Goal: Task Accomplishment & Management: Manage account settings

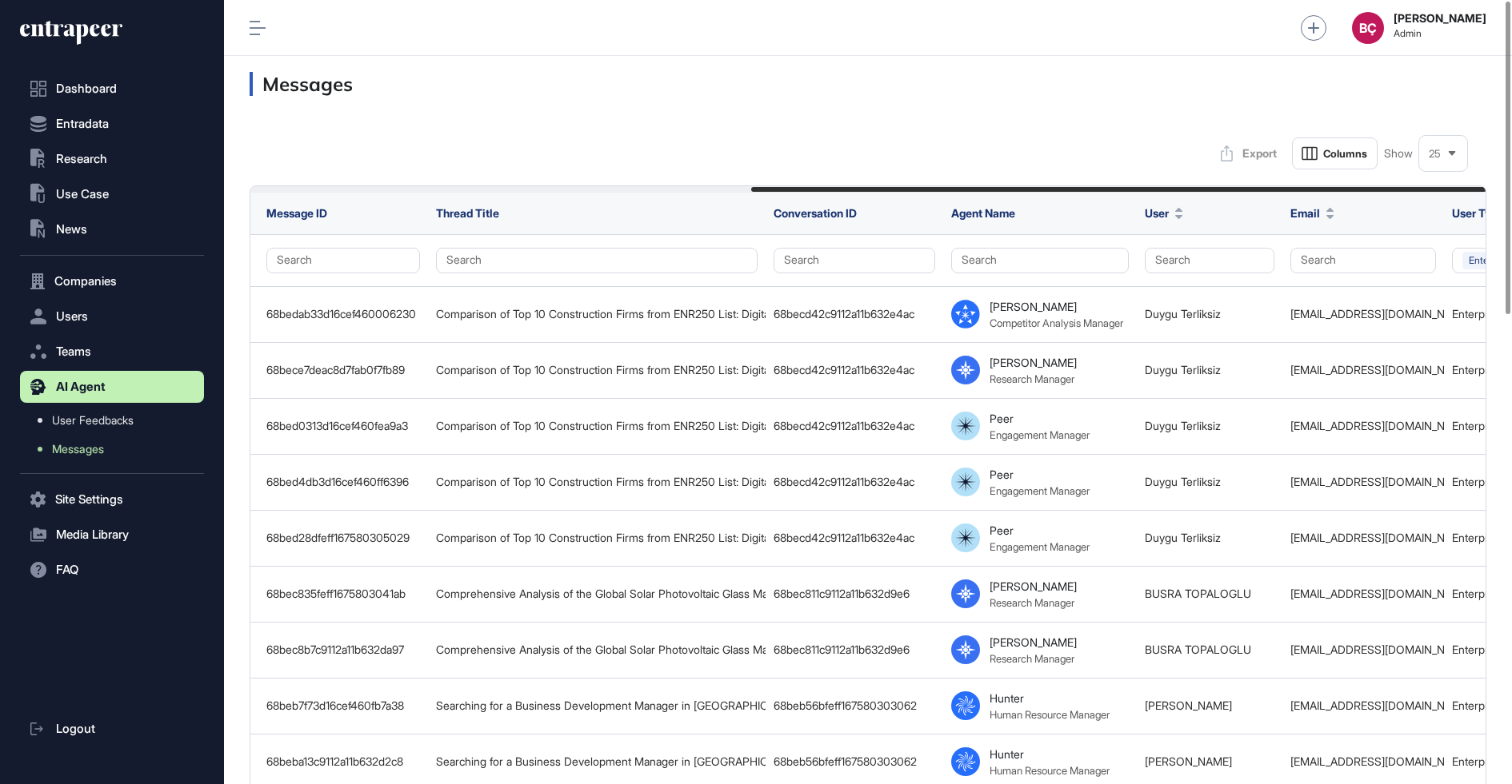
scroll to position [0, 840]
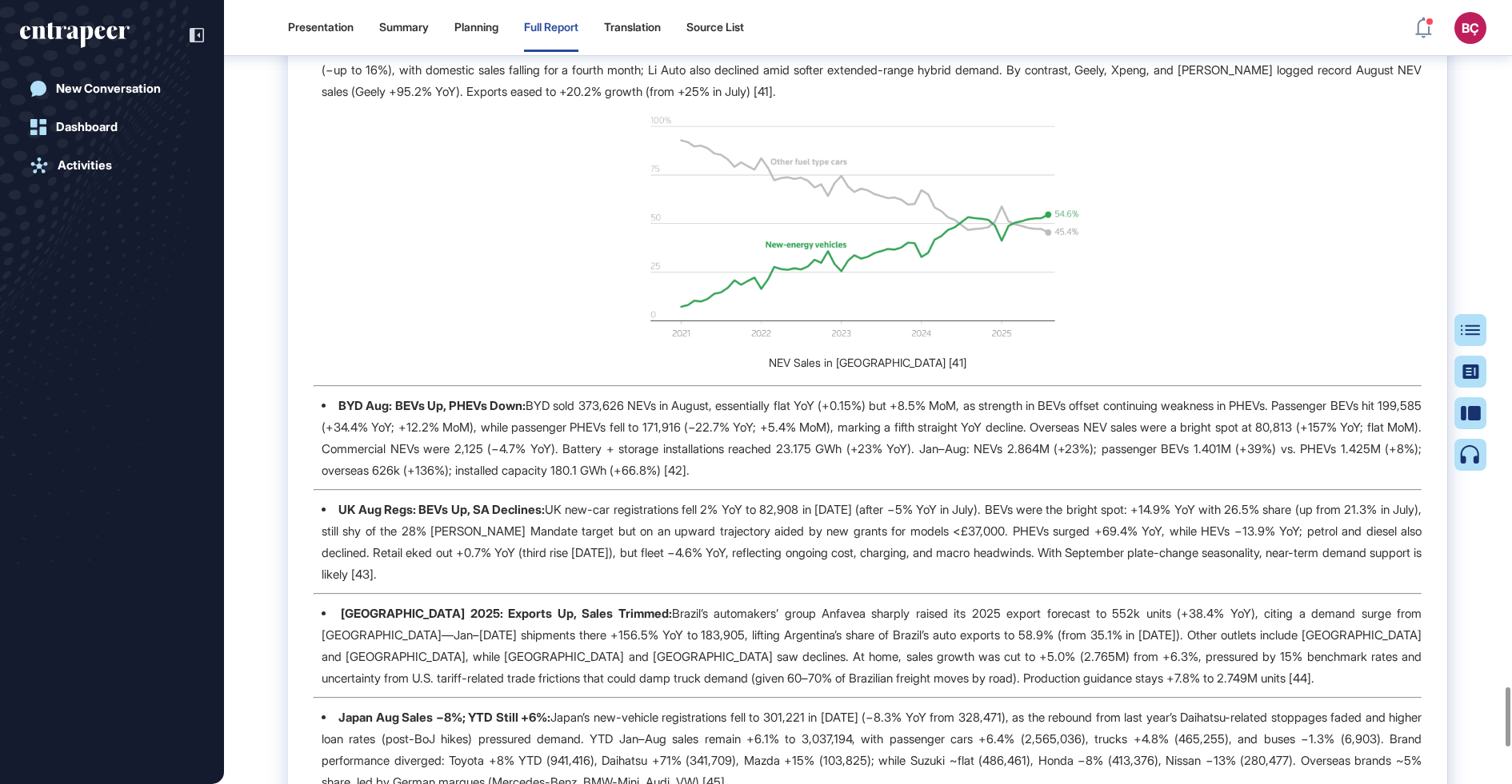
scroll to position [9132, 0]
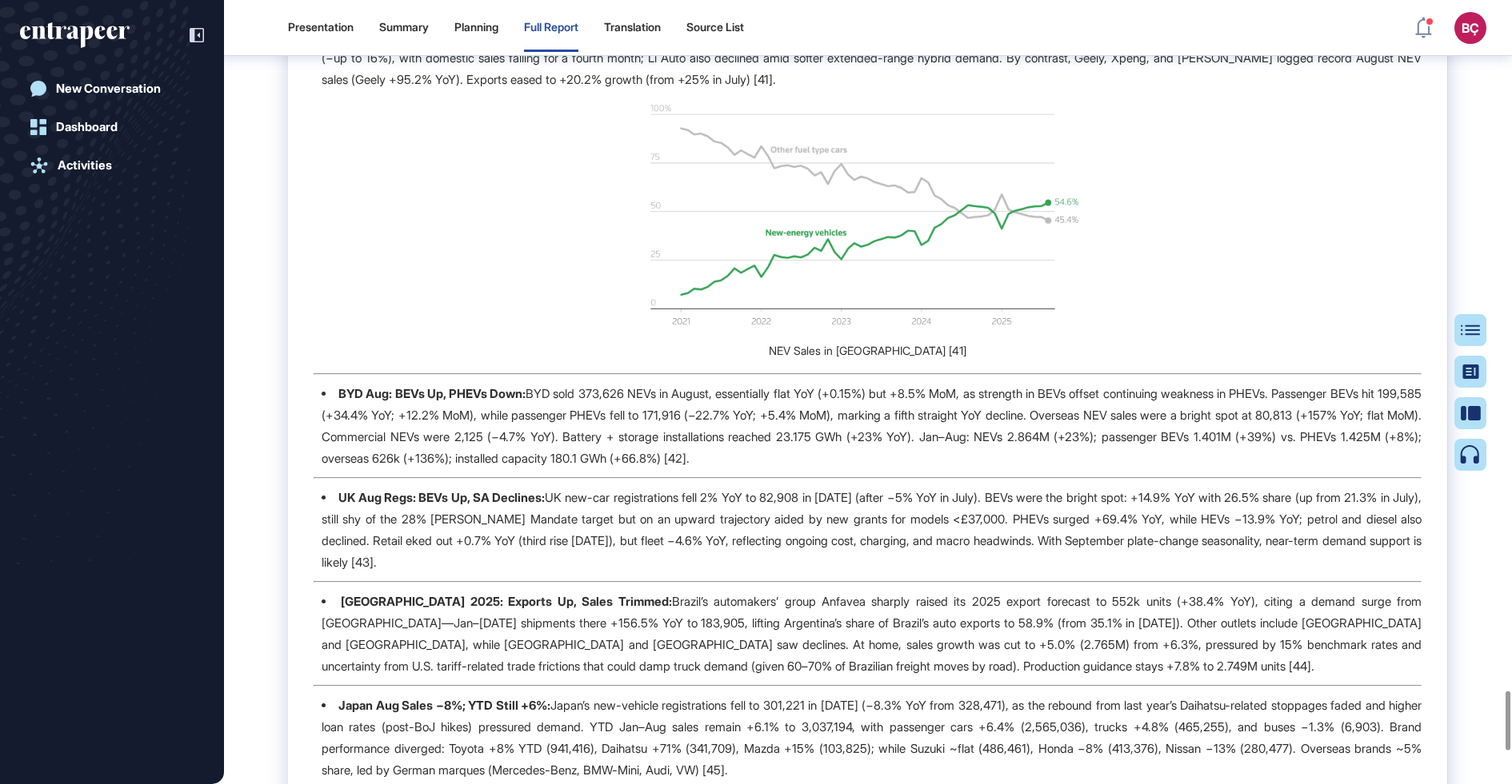
click at [782, 469] on li "BYD Aug: BEVs Up, PHEVs Down: BYD sold 373,626 NEVs in August, essentially flat…" at bounding box center [871, 426] width 1100 height 86
click at [774, 469] on li "BYD Aug: BEVs Up, PHEVs Down: BYD sold 373,626 NEVs in August, essentially flat…" at bounding box center [871, 426] width 1100 height 86
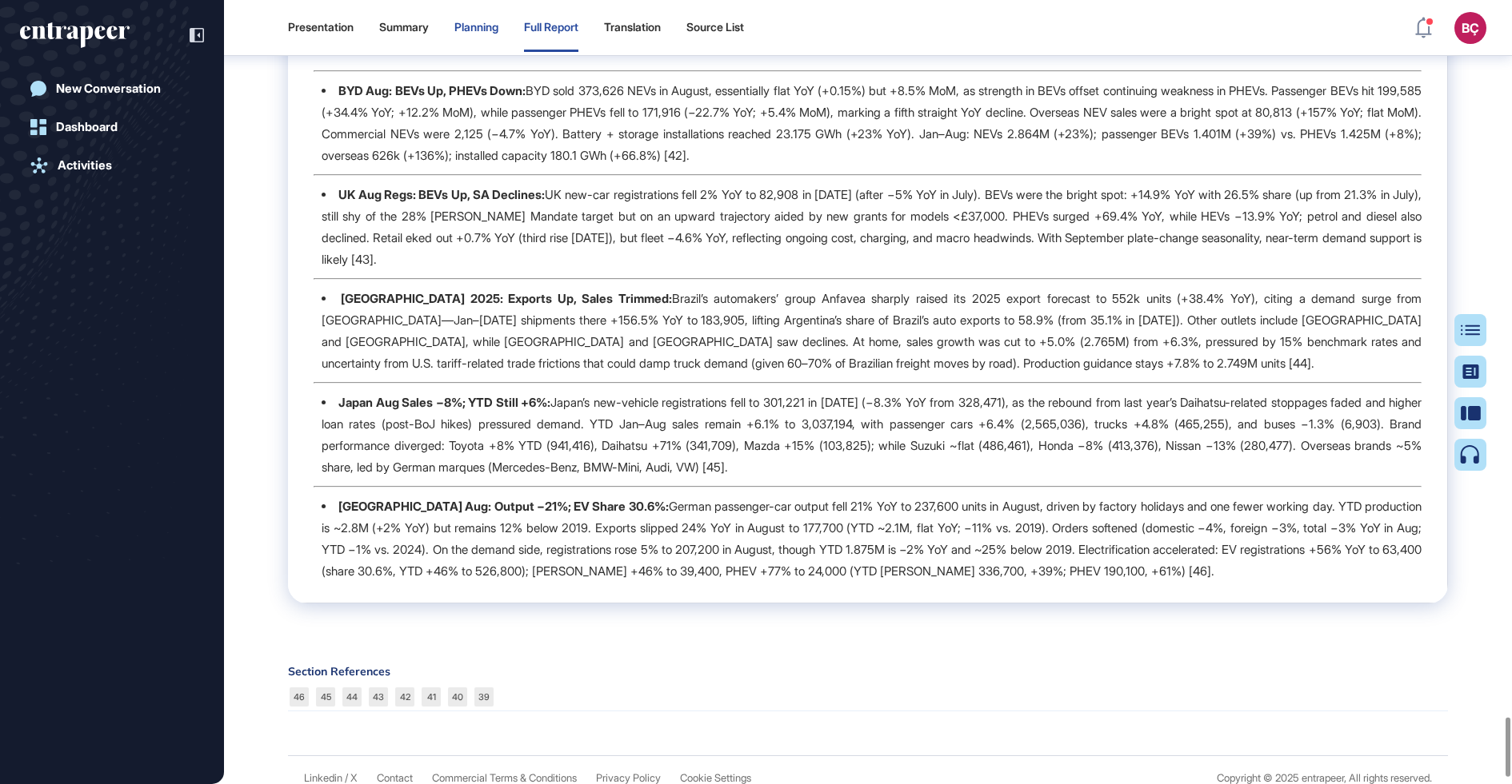
scroll to position [9557, 0]
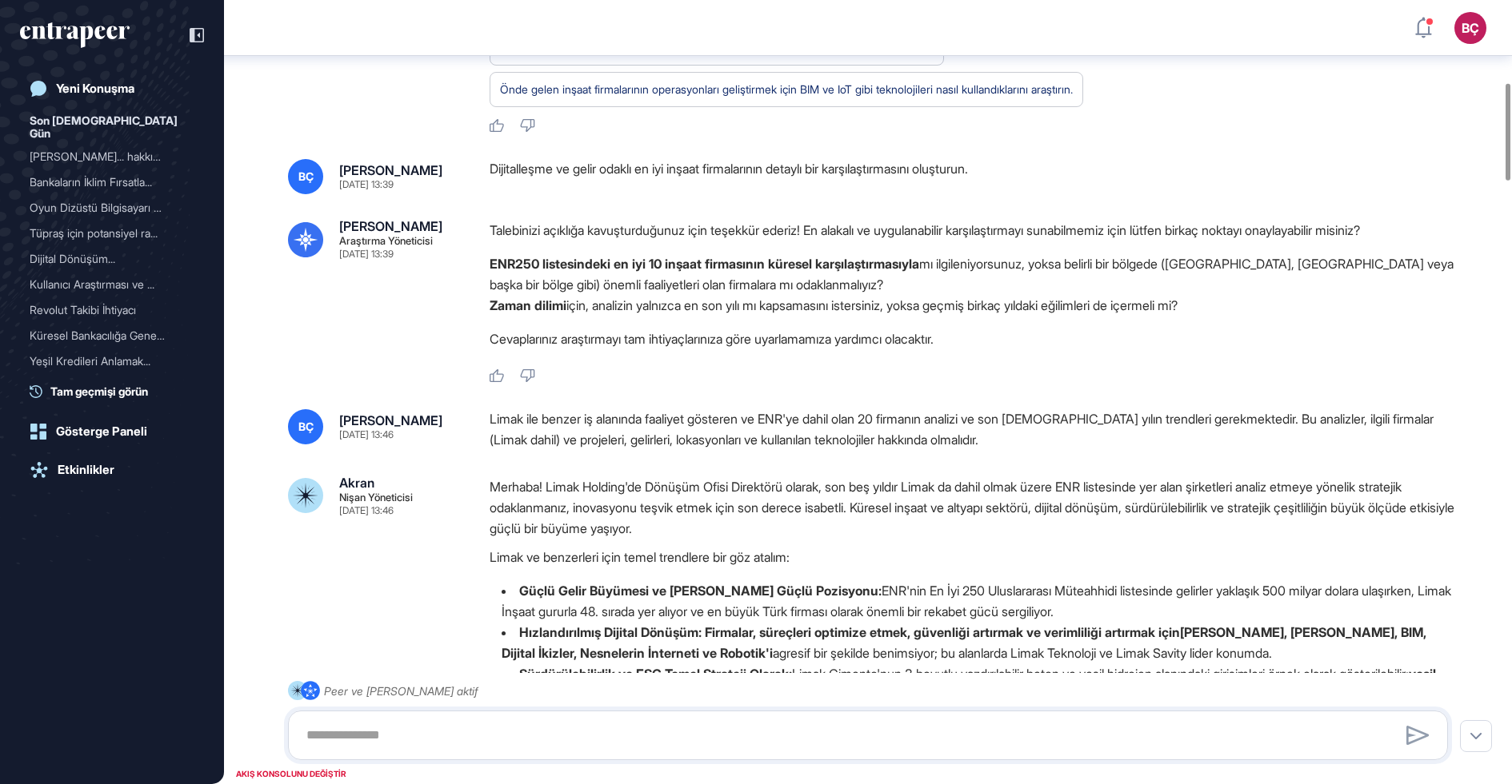
scroll to position [686, 0]
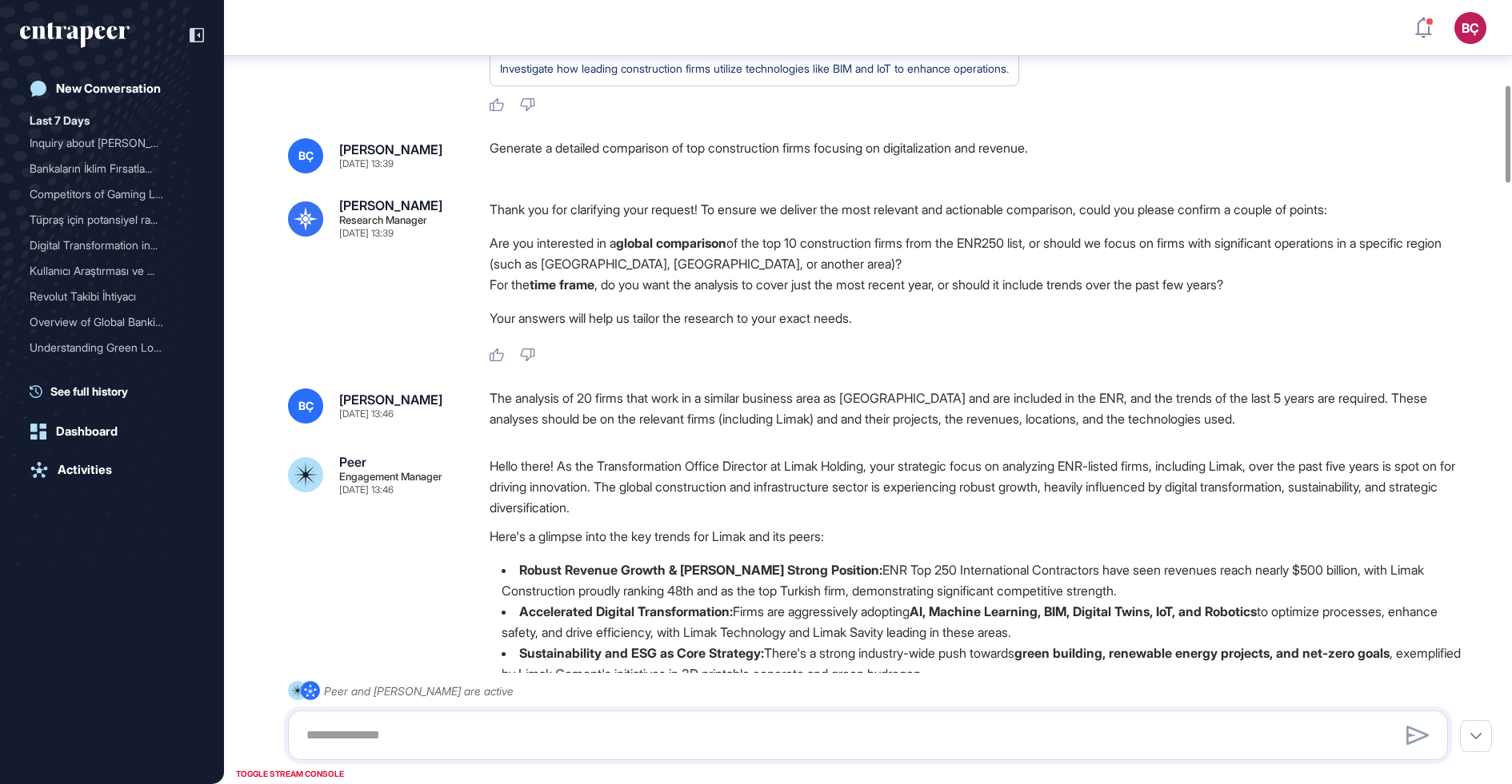
click at [387, 239] on div "Sep 08, 2025 13:39" at bounding box center [366, 234] width 54 height 10
click at [452, 347] on div "Reese Research Manager Sep 08, 2025 13:39 Thank you for clarifying your request…" at bounding box center [868, 281] width 1160 height 164
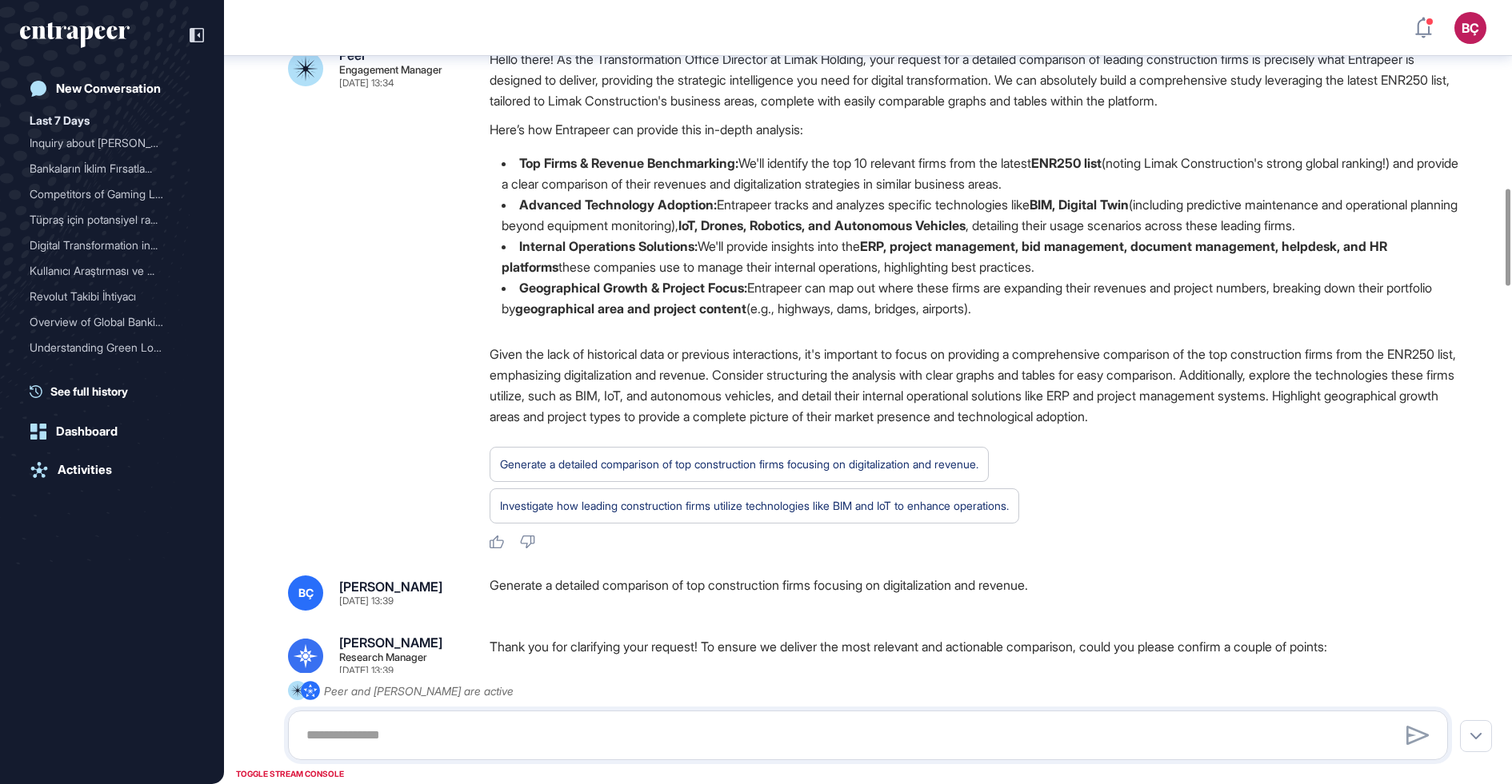
scroll to position [0, 0]
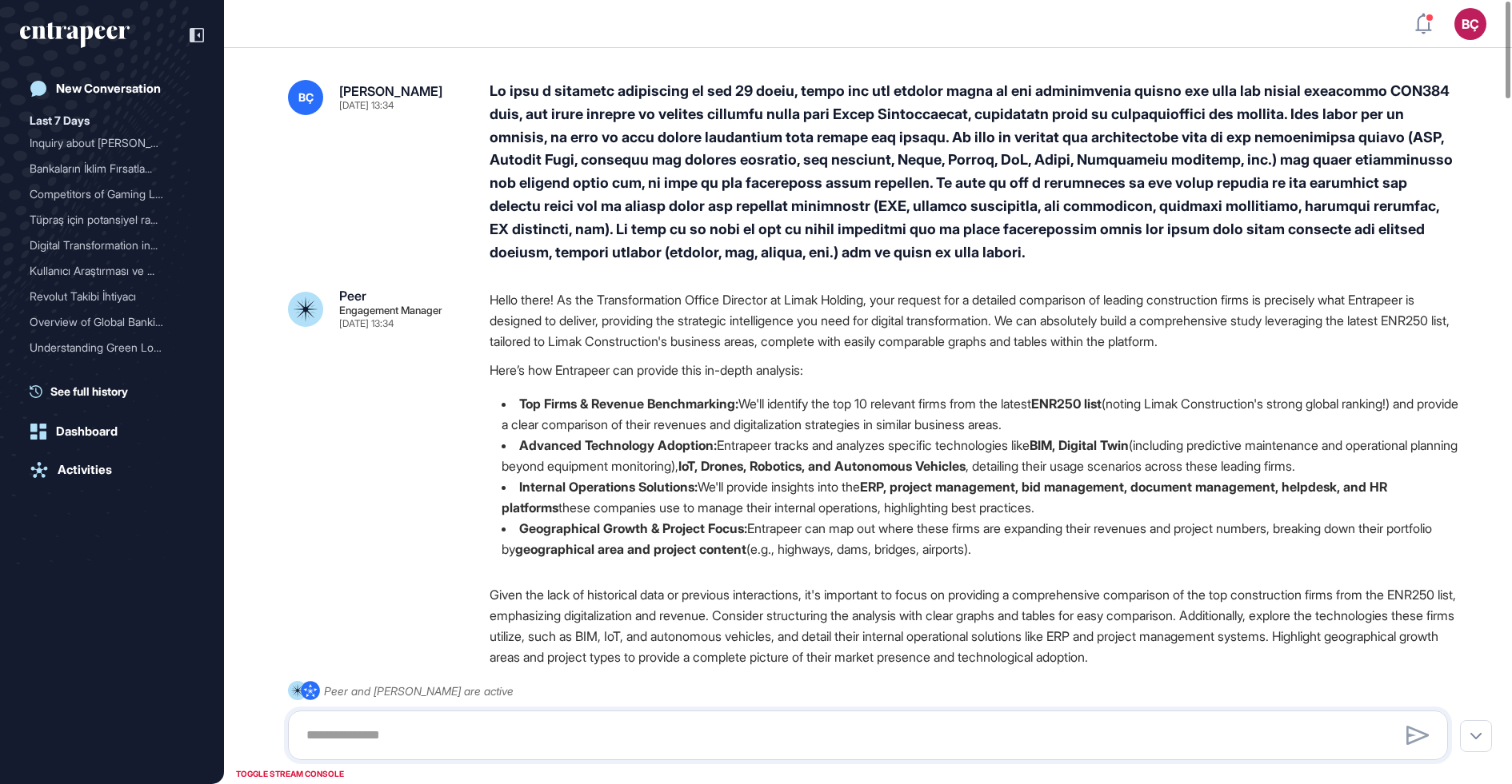
click at [531, 319] on p "Hello there! As the Transformation Office Director at Limak Holding, your reque…" at bounding box center [975, 321] width 971 height 62
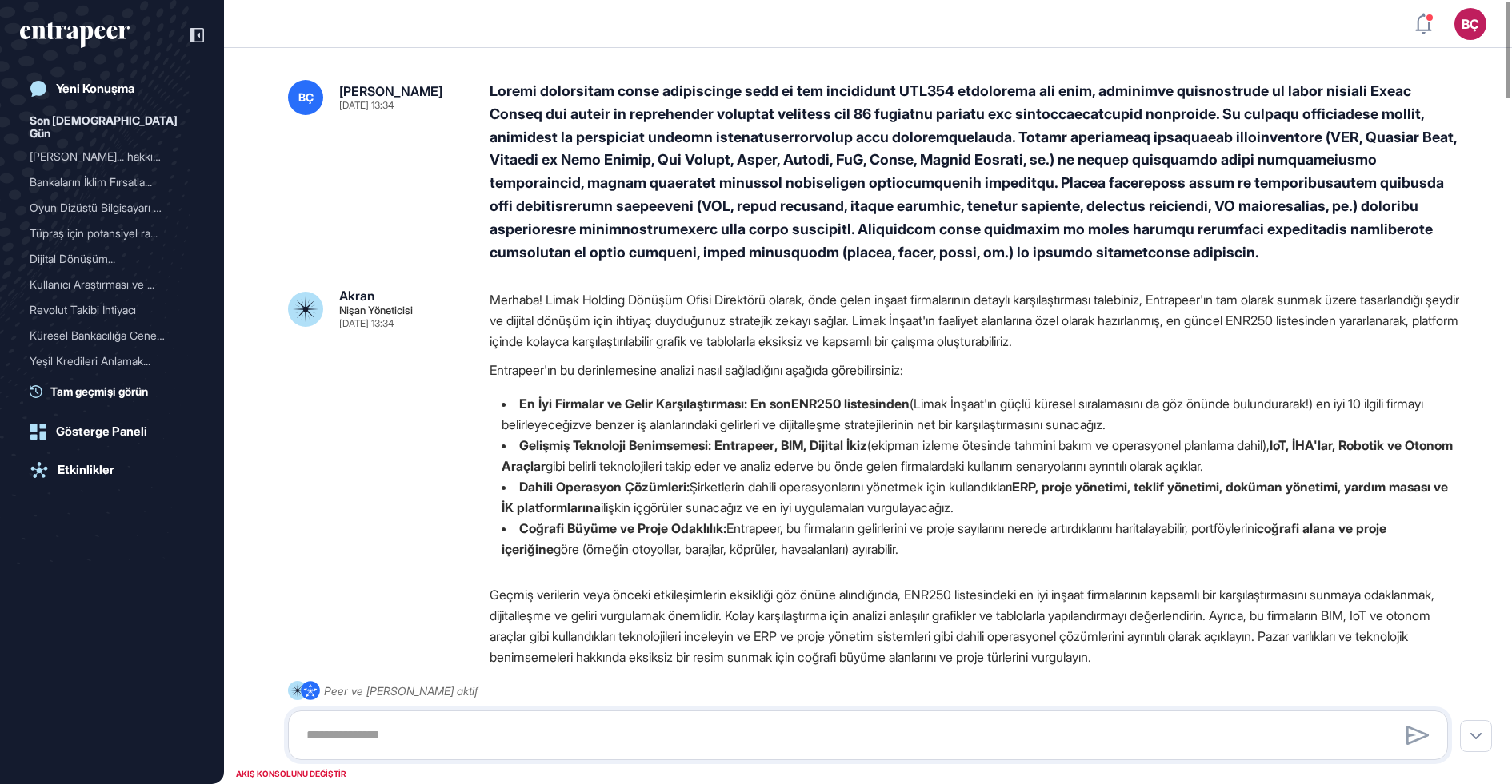
click at [449, 208] on div "BÇ Beril Çiftci 08 Eylül 2025 13:34" at bounding box center [868, 172] width 1160 height 184
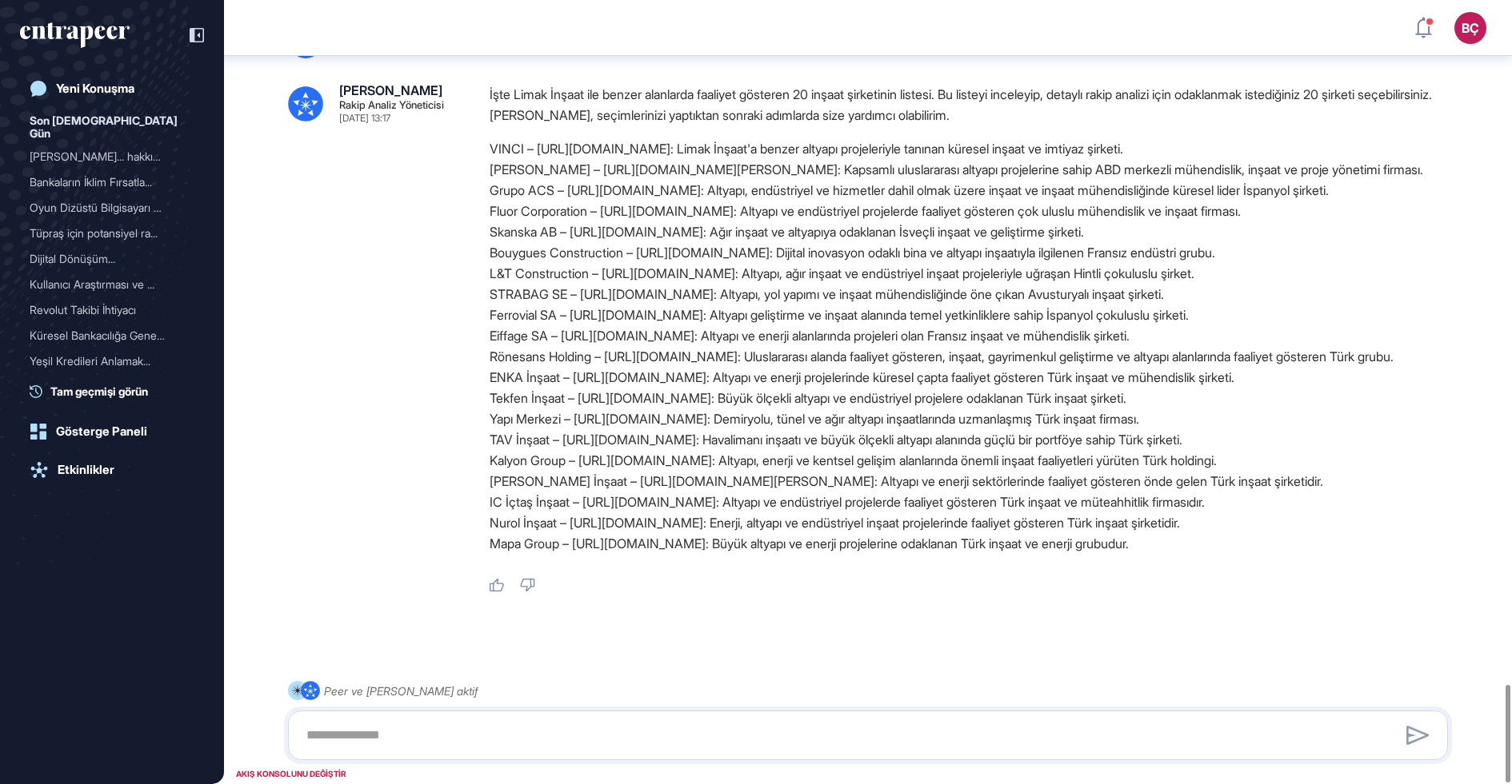
scroll to position [5522, 0]
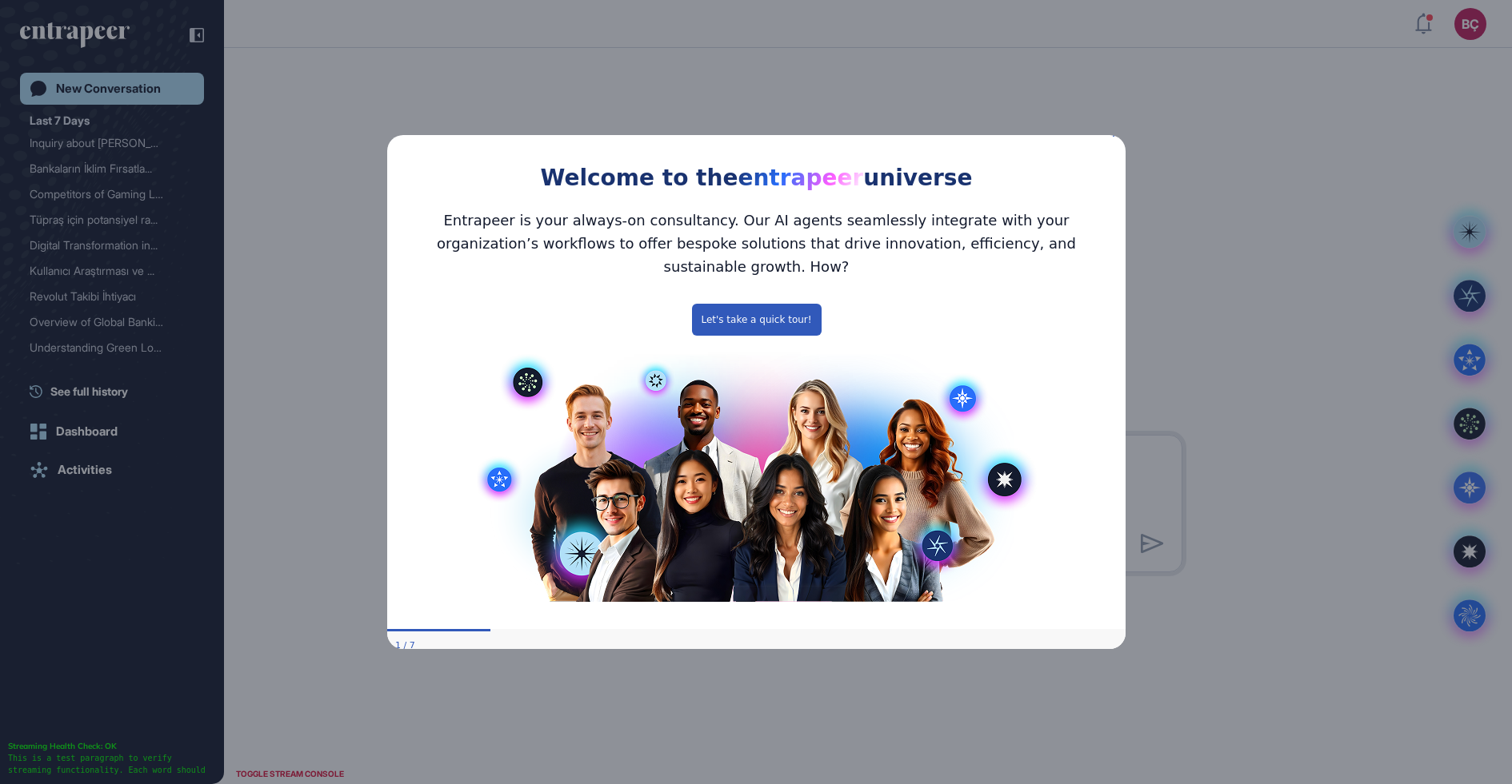
click at [1111, 136] on div "Welcome to the entrapeer universe" at bounding box center [755, 161] width 738 height 73
click at [1113, 136] on icon "Close Preview" at bounding box center [1115, 134] width 6 height 6
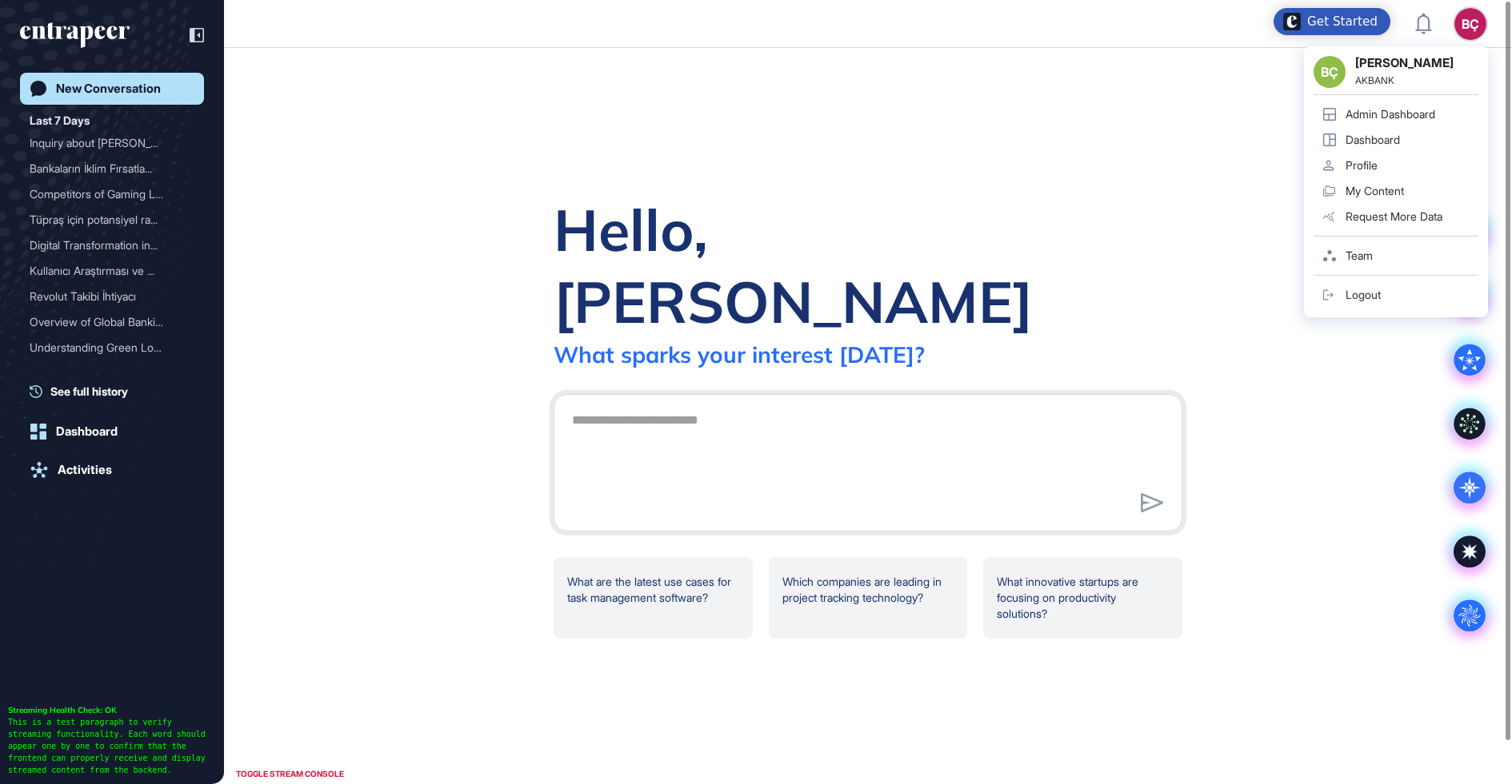
click at [1463, 24] on div "BÇ" at bounding box center [1470, 24] width 32 height 32
click at [1402, 108] on div "Admin Dashboard" at bounding box center [1390, 114] width 89 height 13
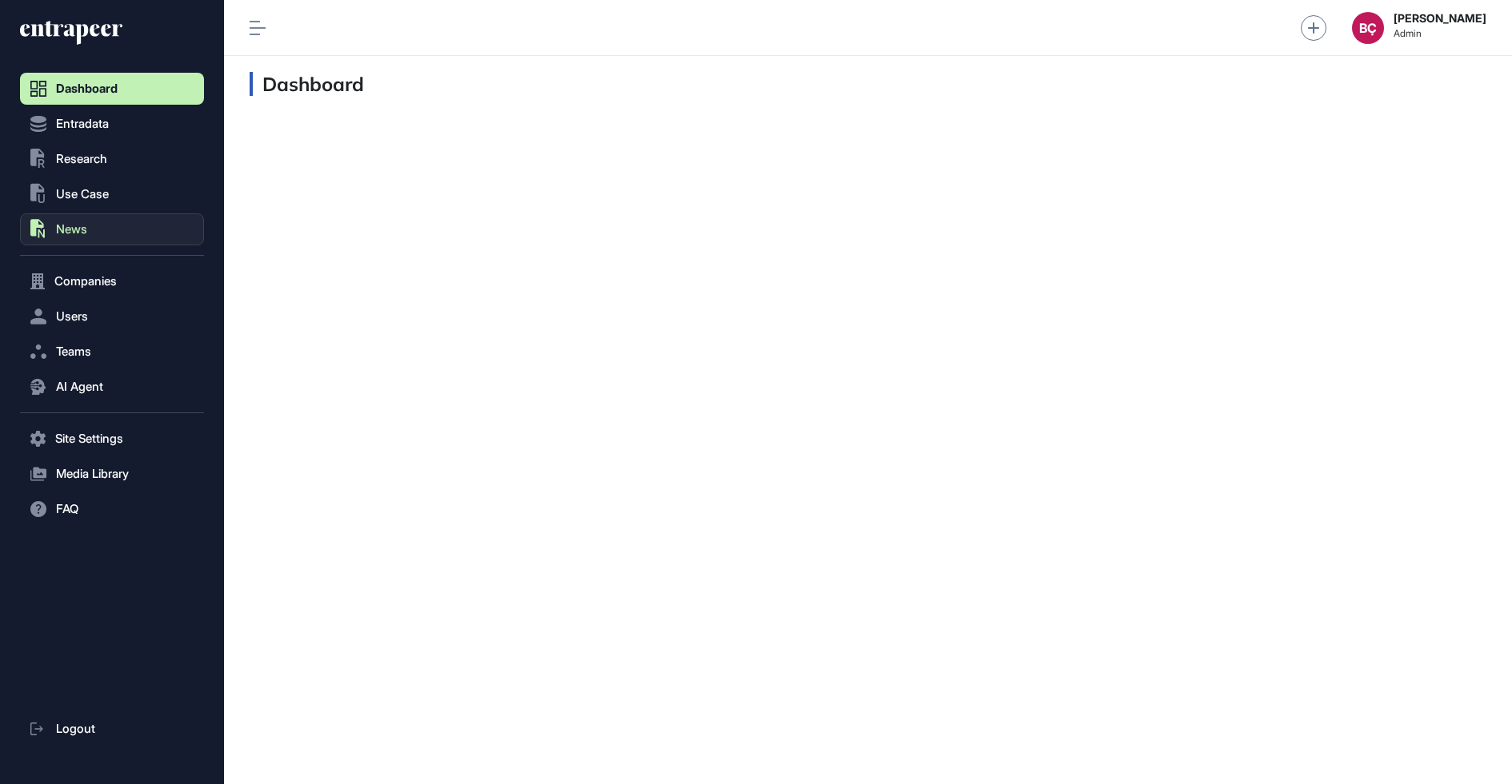
scroll to position [1, 1]
click at [67, 377] on button "AI Agent" at bounding box center [112, 386] width 184 height 32
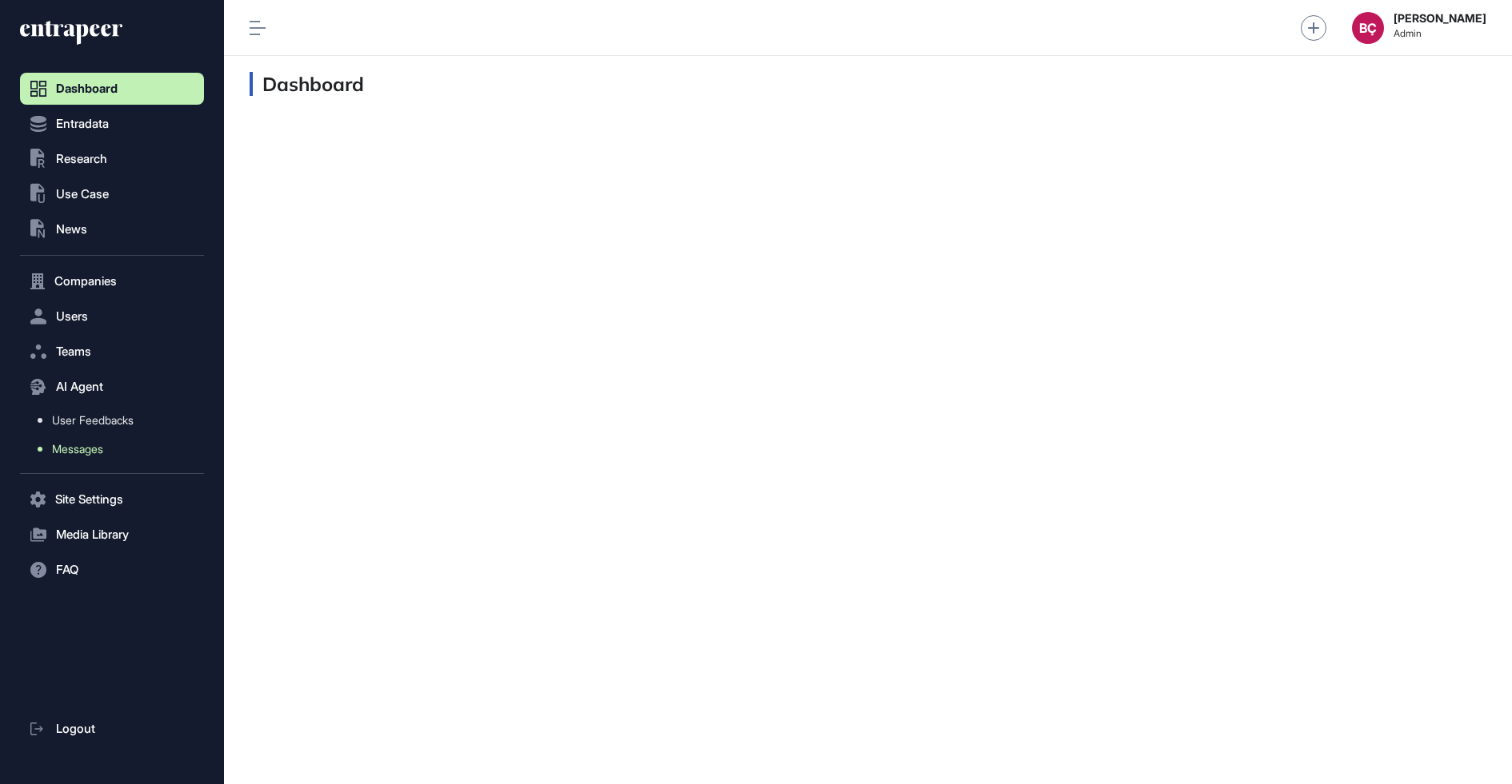
click at [83, 446] on span "Messages" at bounding box center [77, 450] width 51 height 13
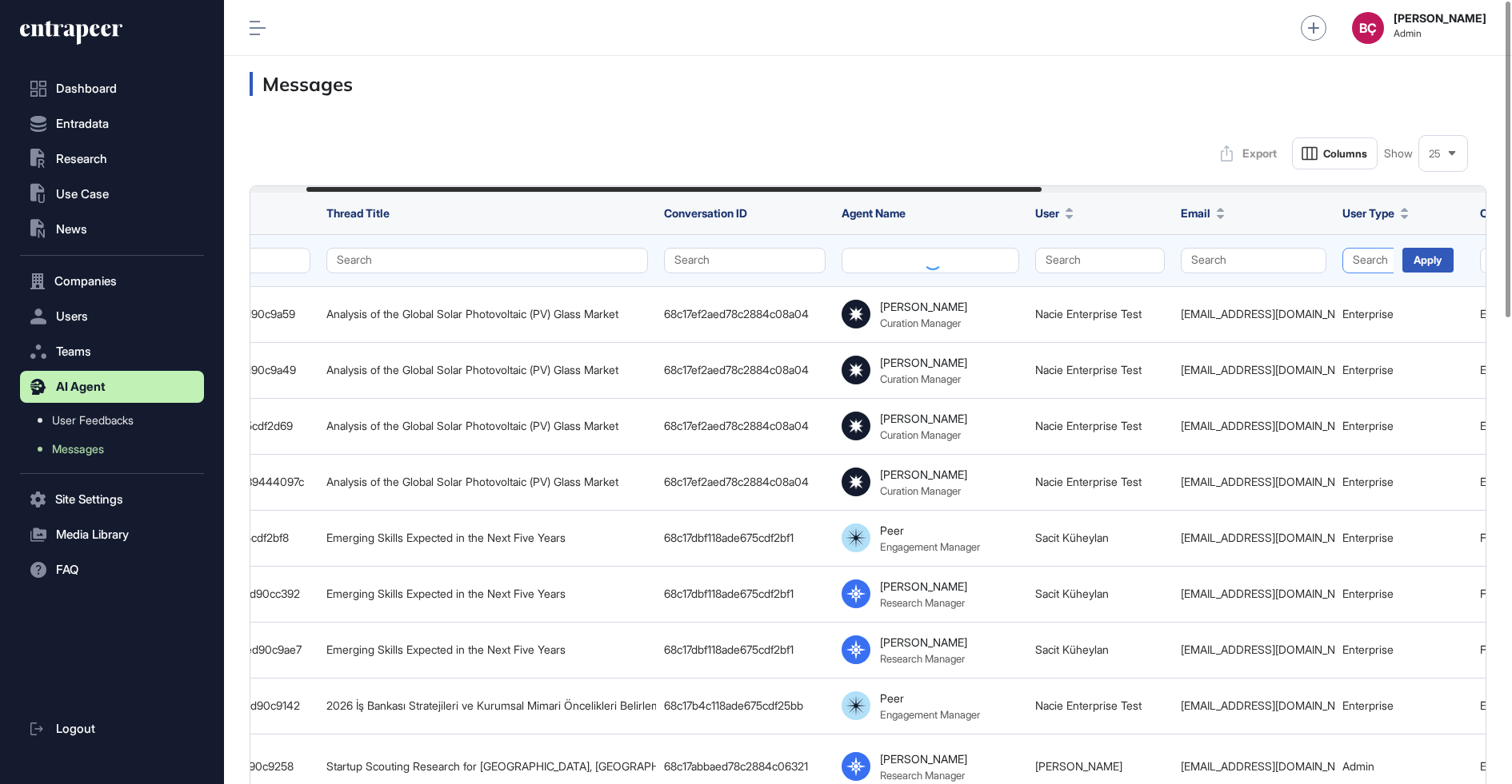
scroll to position [0, 116]
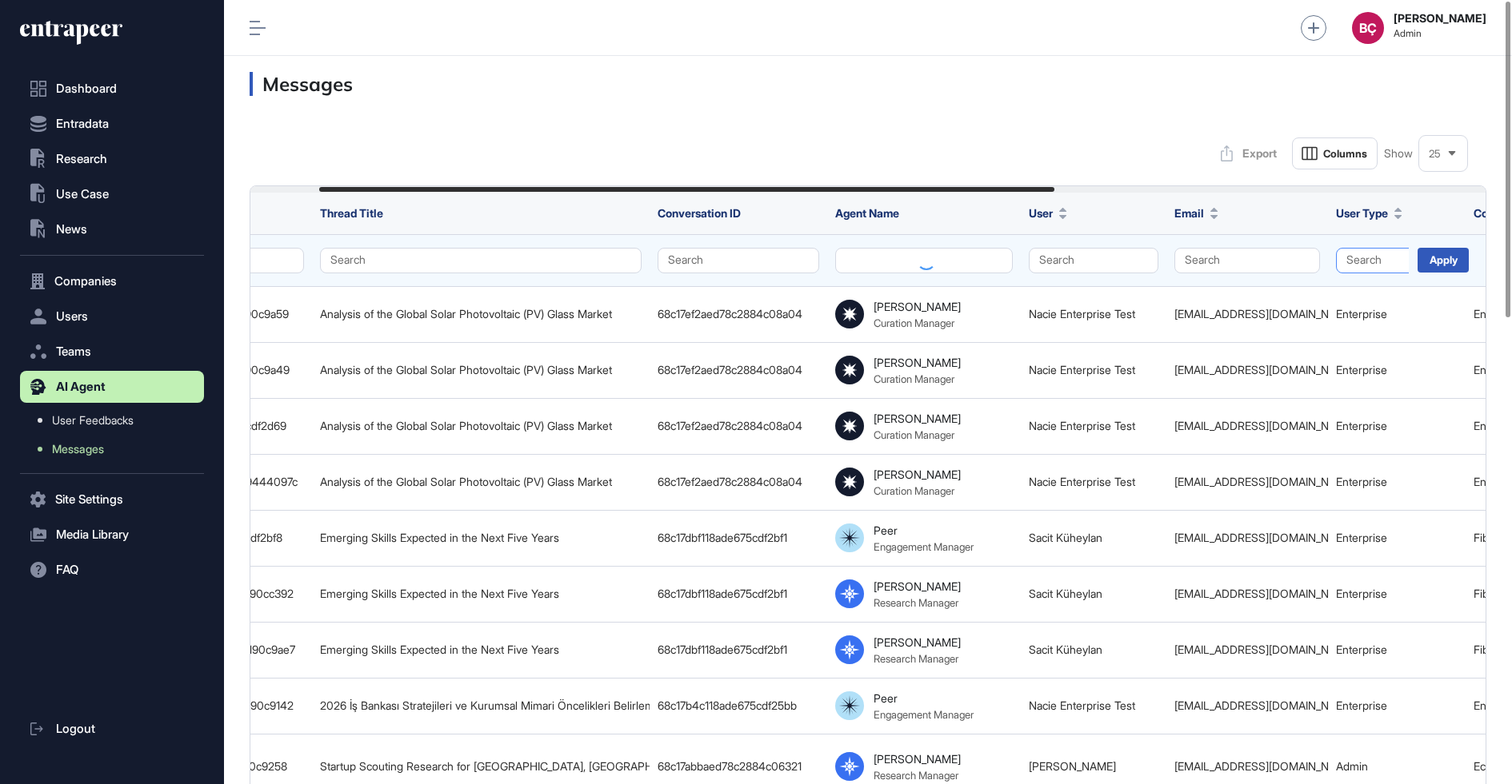
click at [1360, 261] on button "Search" at bounding box center [1397, 261] width 122 height 26
click at [1354, 295] on div "Enterprise" at bounding box center [1393, 291] width 94 height 23
click at [1469, 254] on div "Apply" at bounding box center [1448, 259] width 78 height 48
click at [1458, 261] on div "Apply" at bounding box center [1443, 260] width 51 height 25
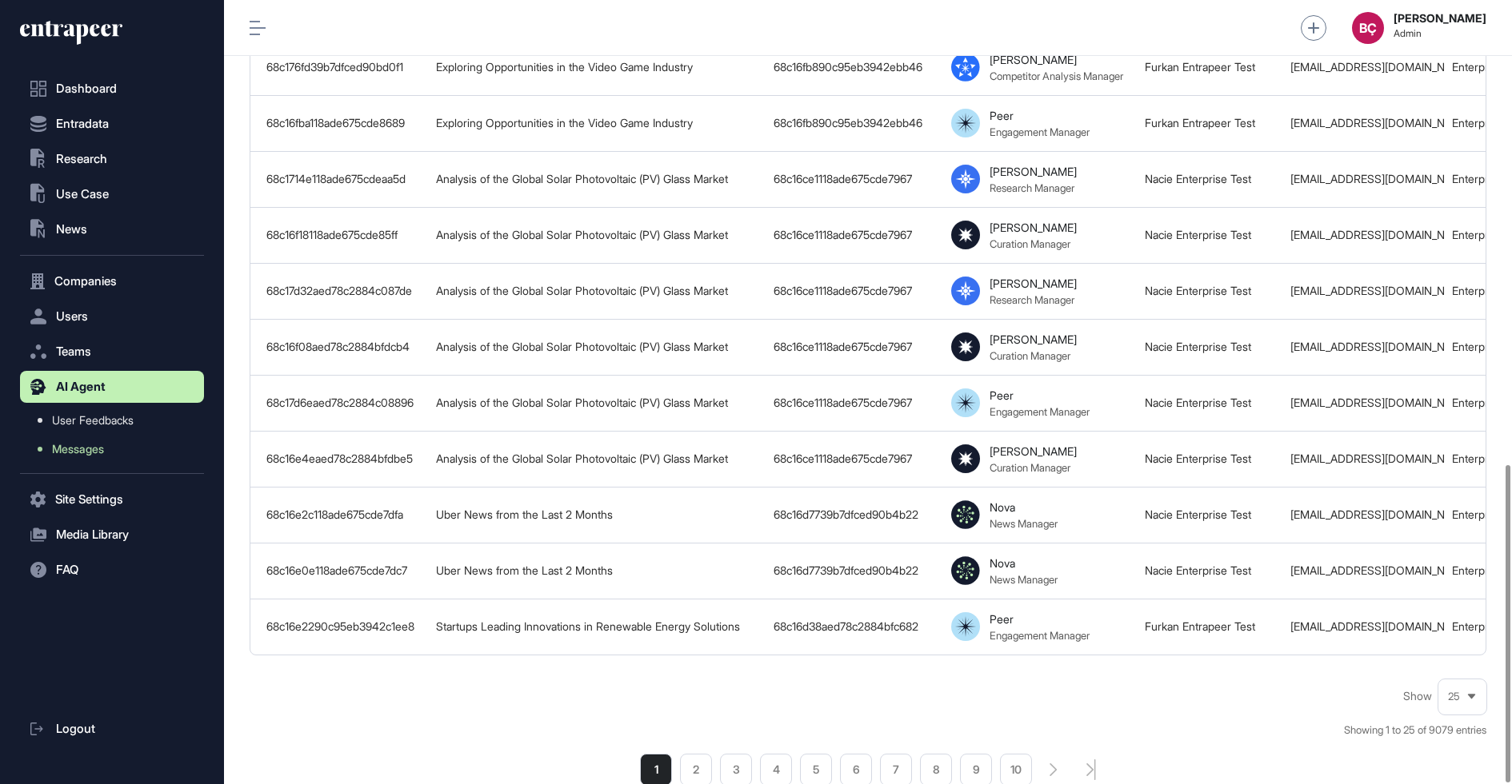
scroll to position [1144, 0]
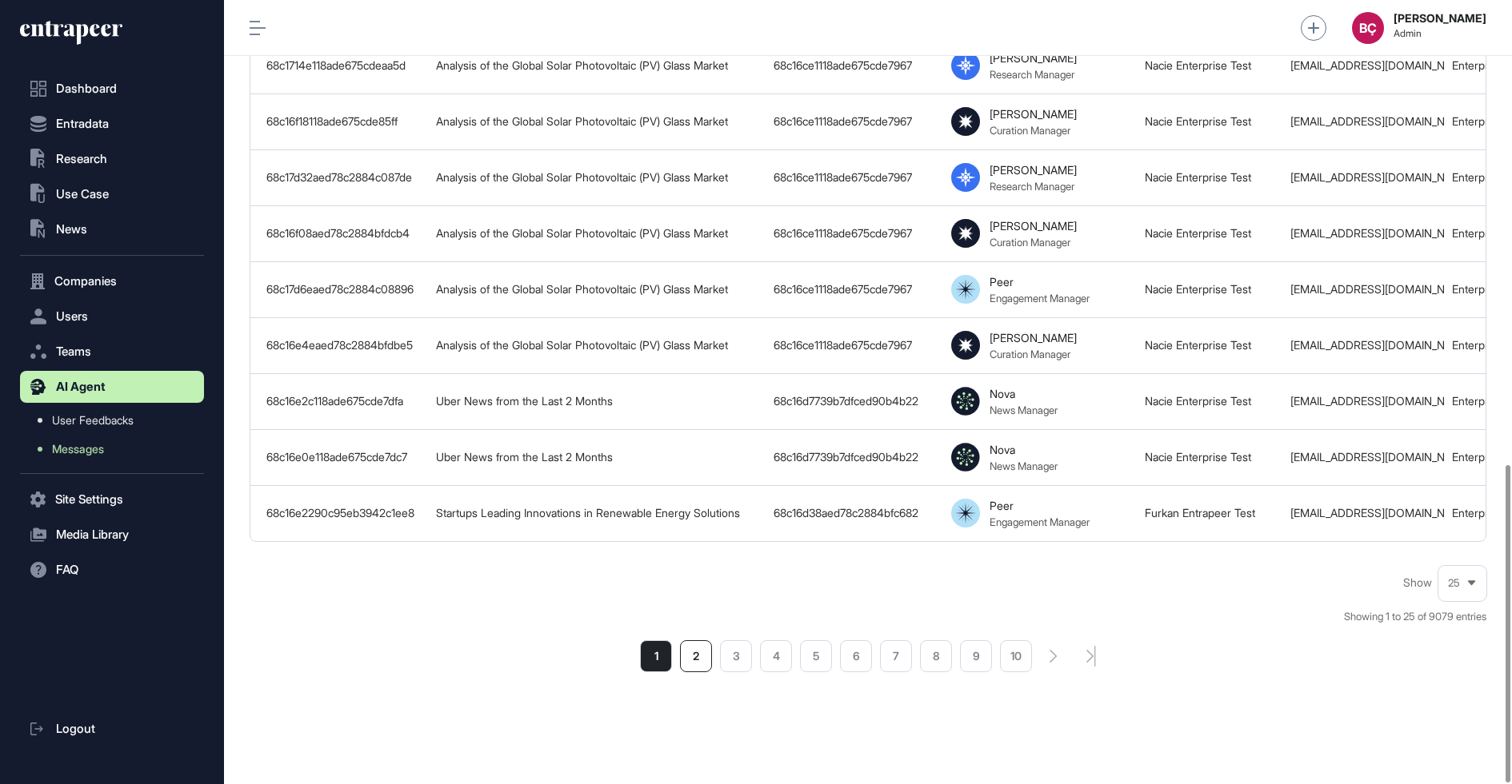
click at [689, 640] on li "2" at bounding box center [695, 656] width 32 height 32
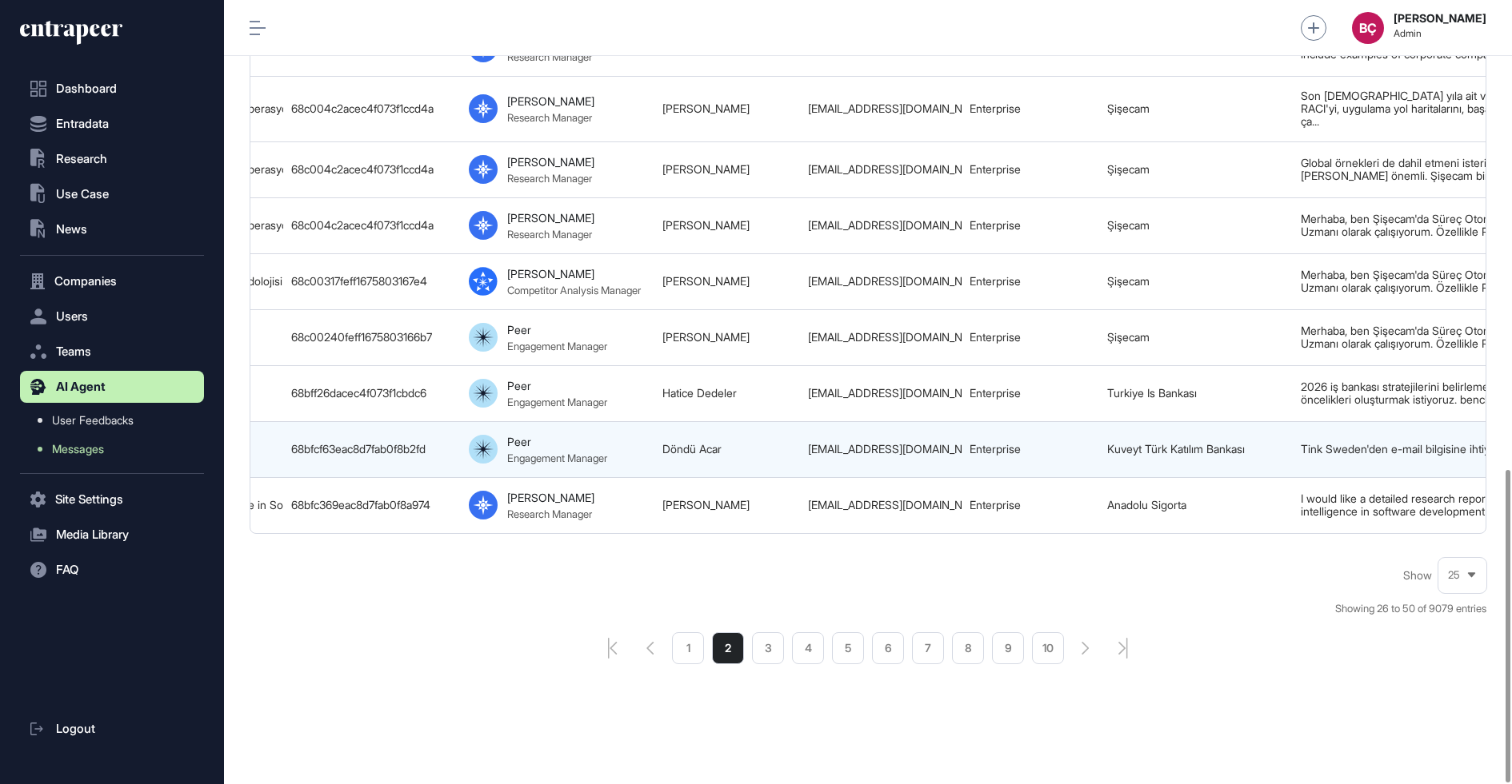
scroll to position [0, 840]
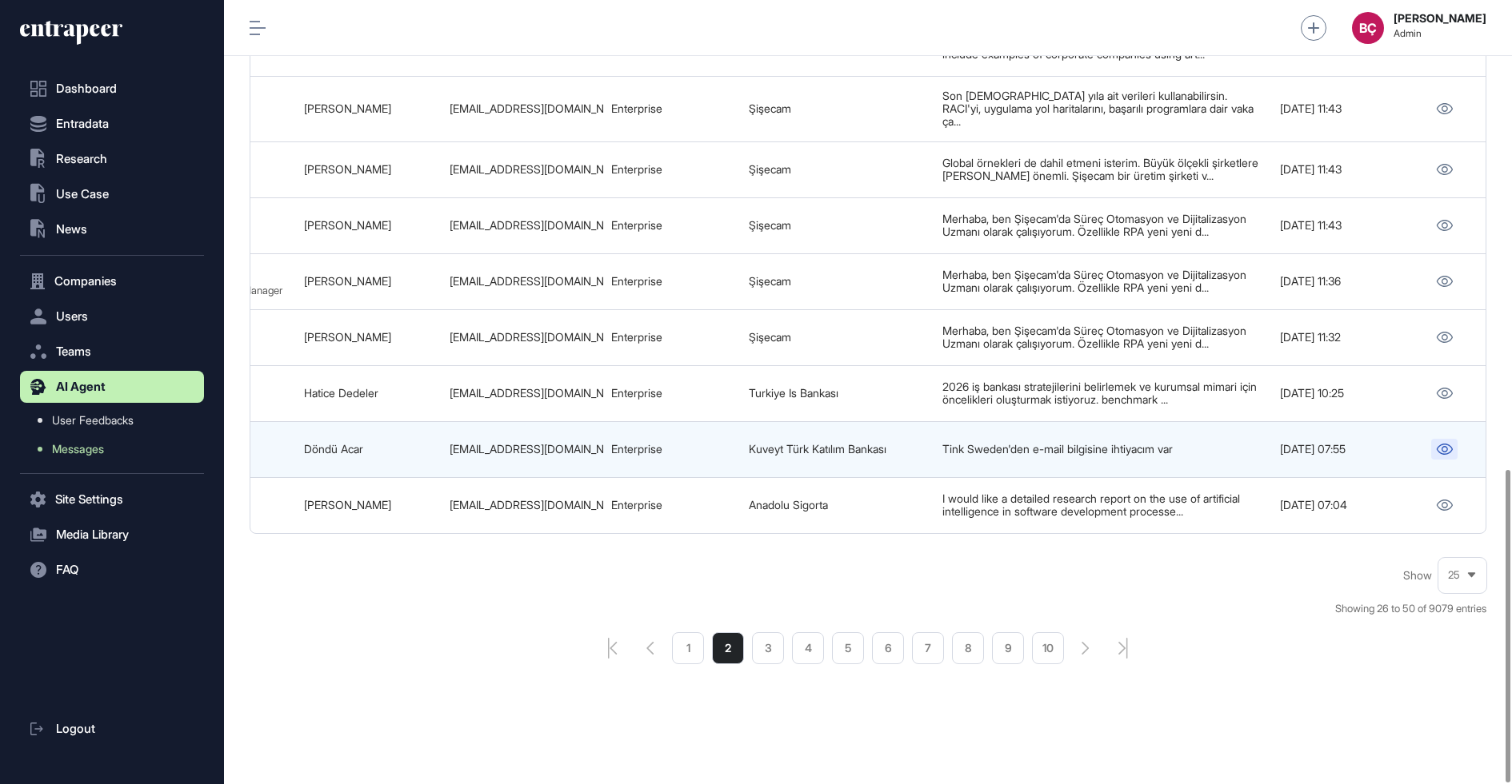
click at [1431, 440] on link at bounding box center [1444, 450] width 27 height 21
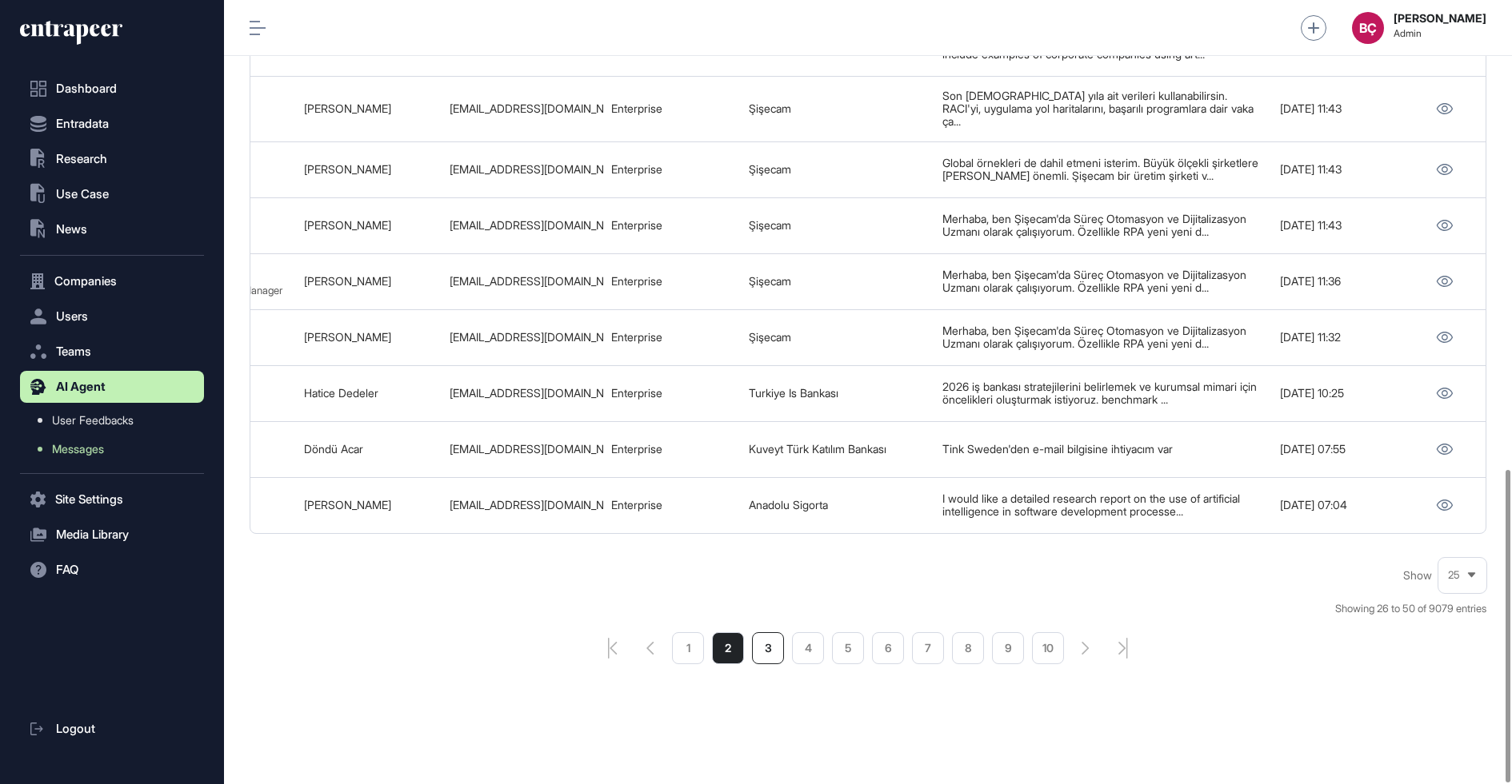
click at [779, 650] on li "3" at bounding box center [767, 648] width 32 height 32
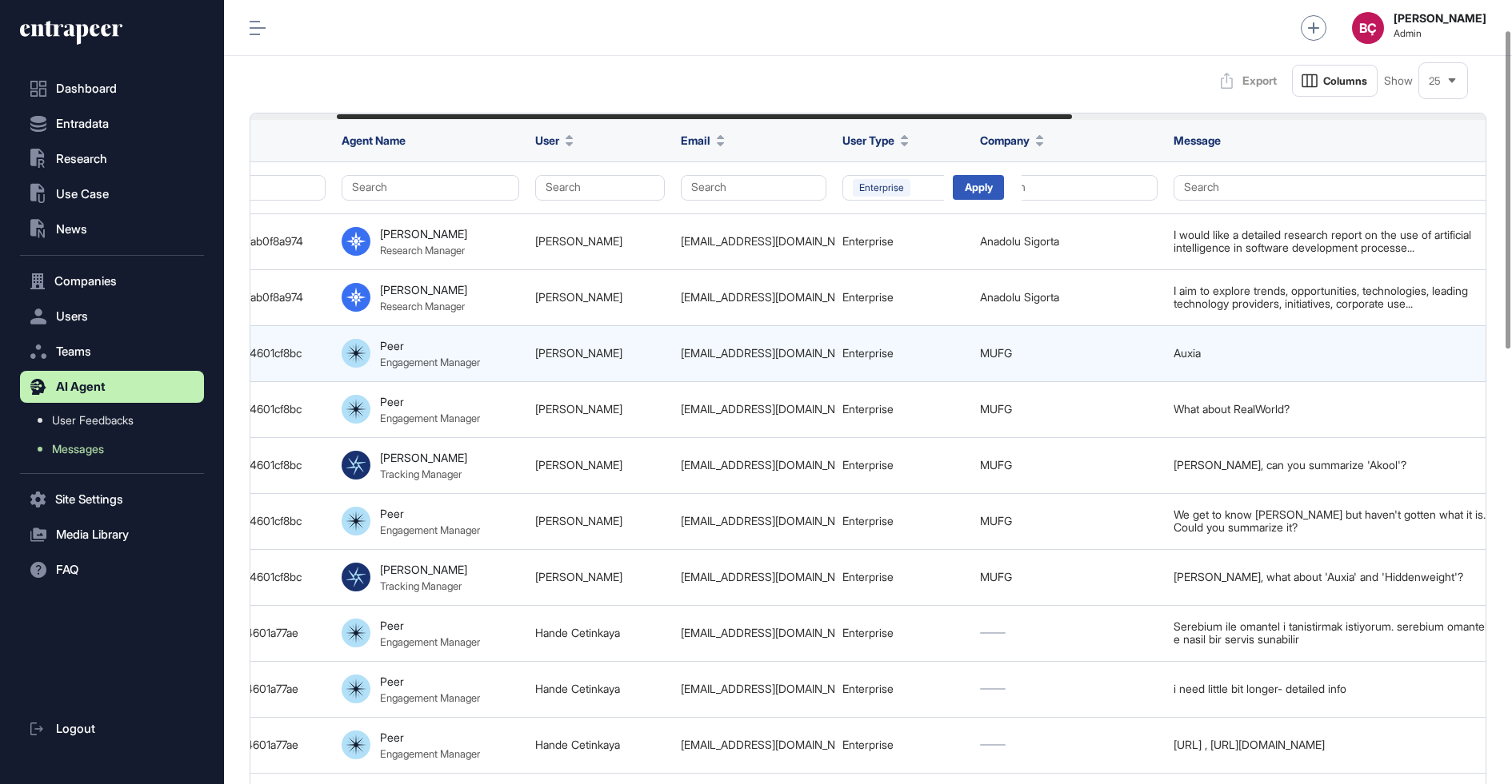
scroll to position [0, 840]
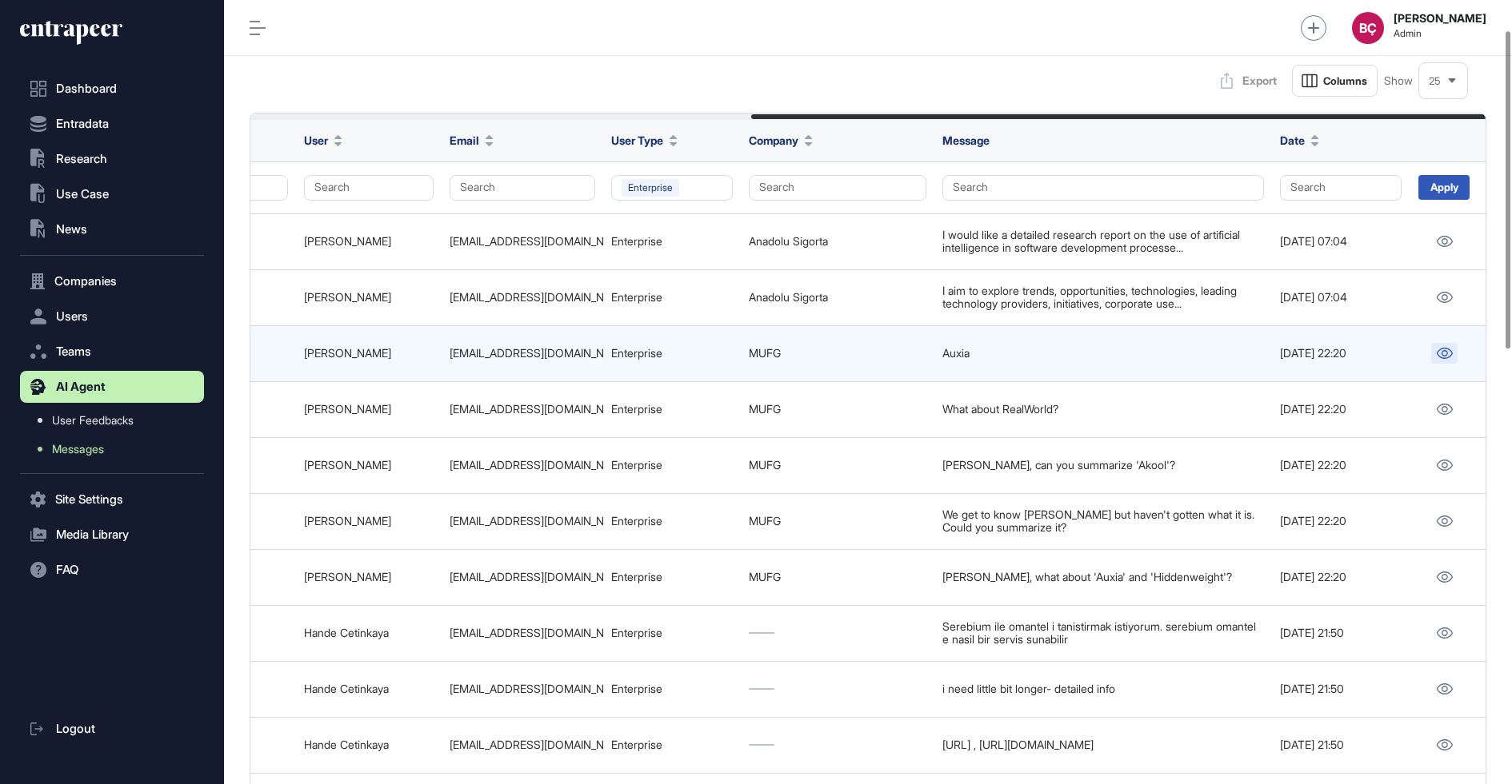
click at [1441, 351] on icon at bounding box center [1445, 354] width 16 height 11
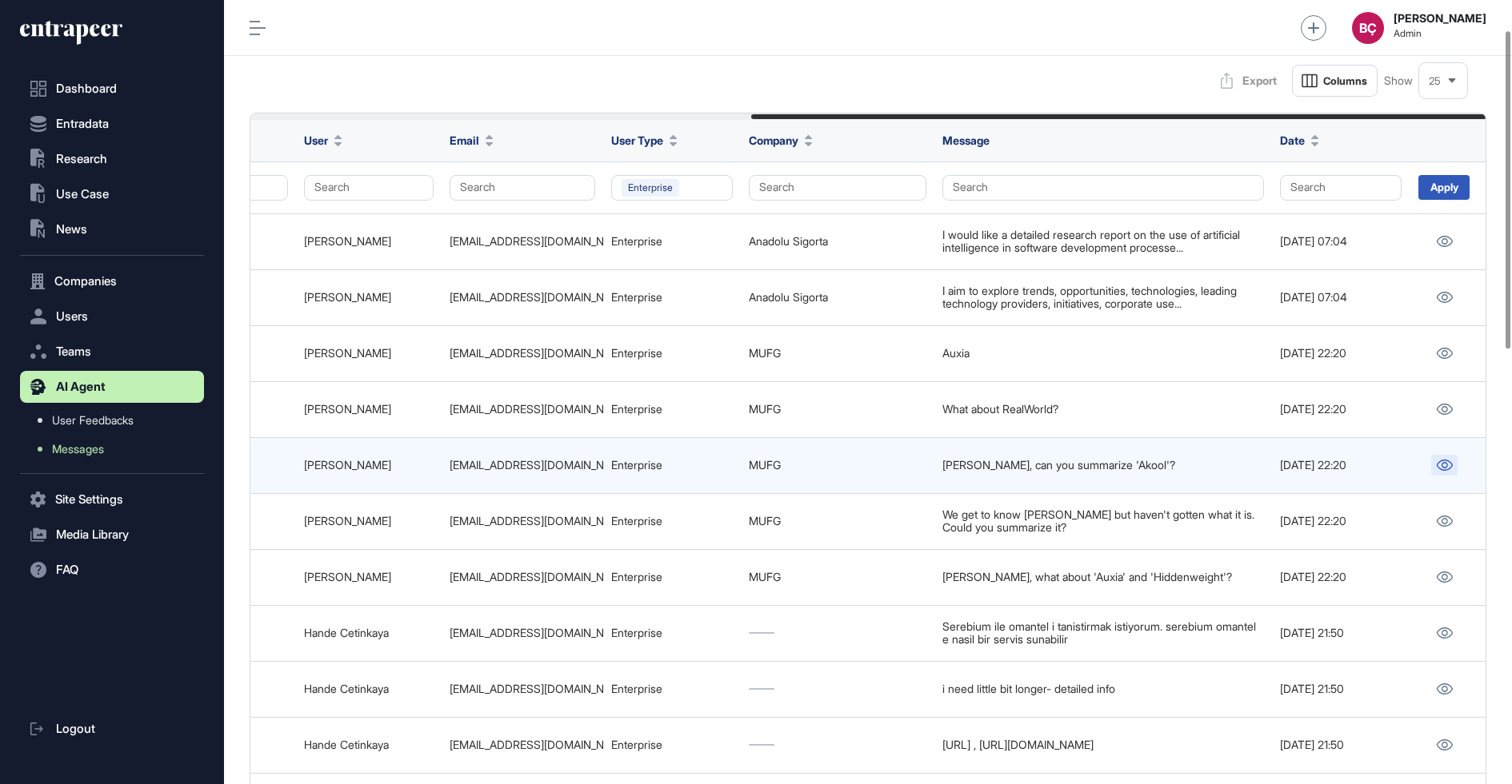
click at [1436, 462] on icon at bounding box center [1444, 465] width 17 height 11
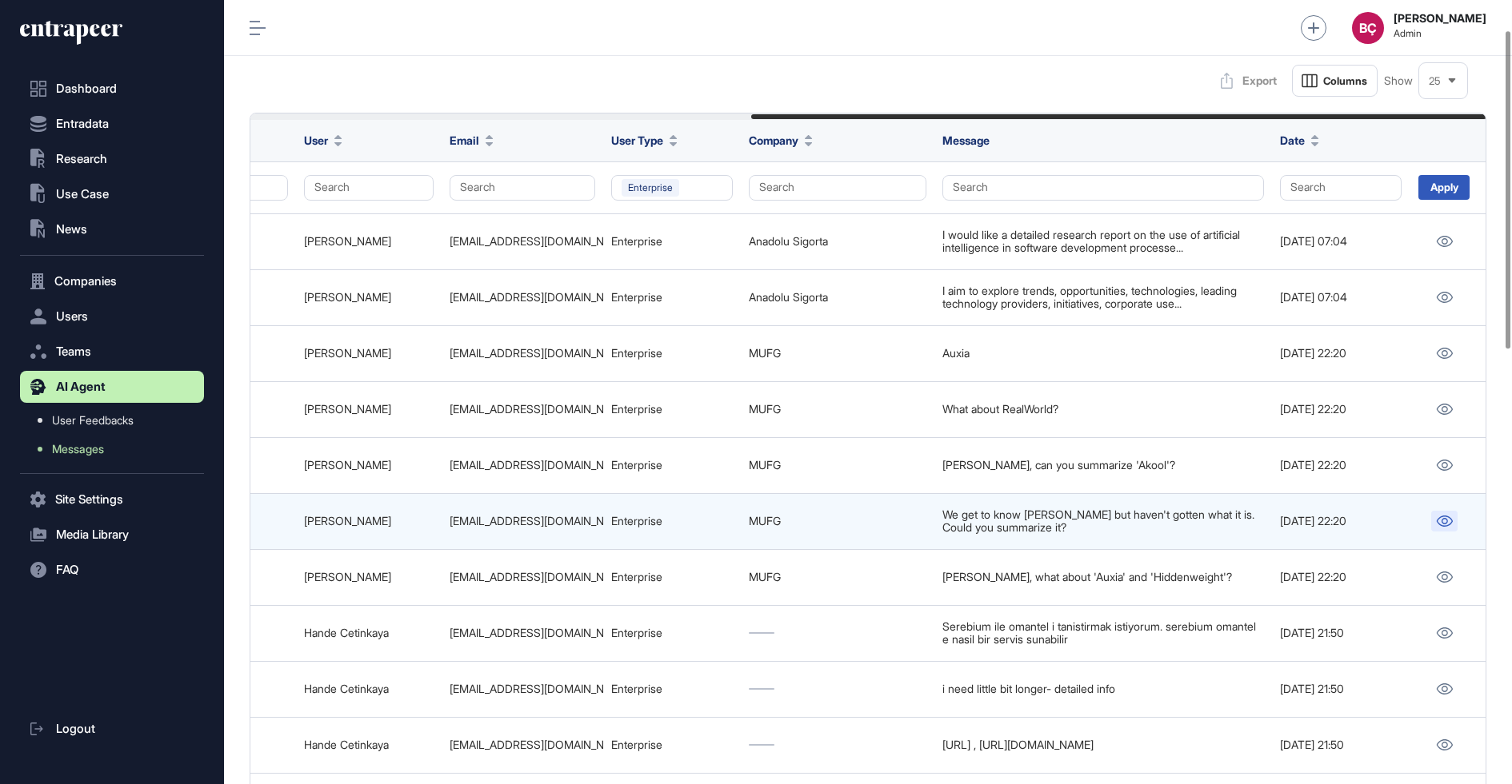
click at [1442, 515] on icon at bounding box center [1444, 521] width 17 height 11
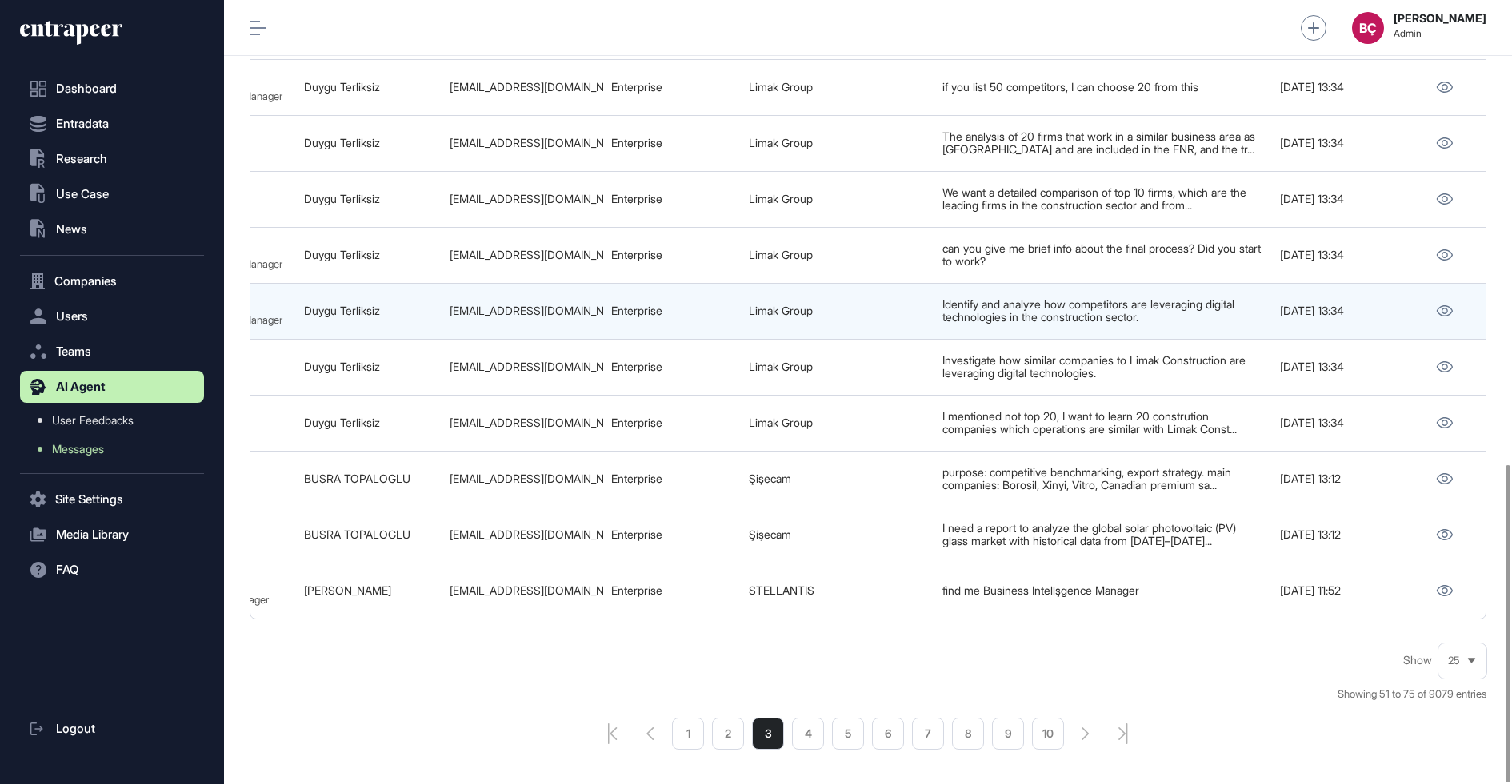
scroll to position [1144, 0]
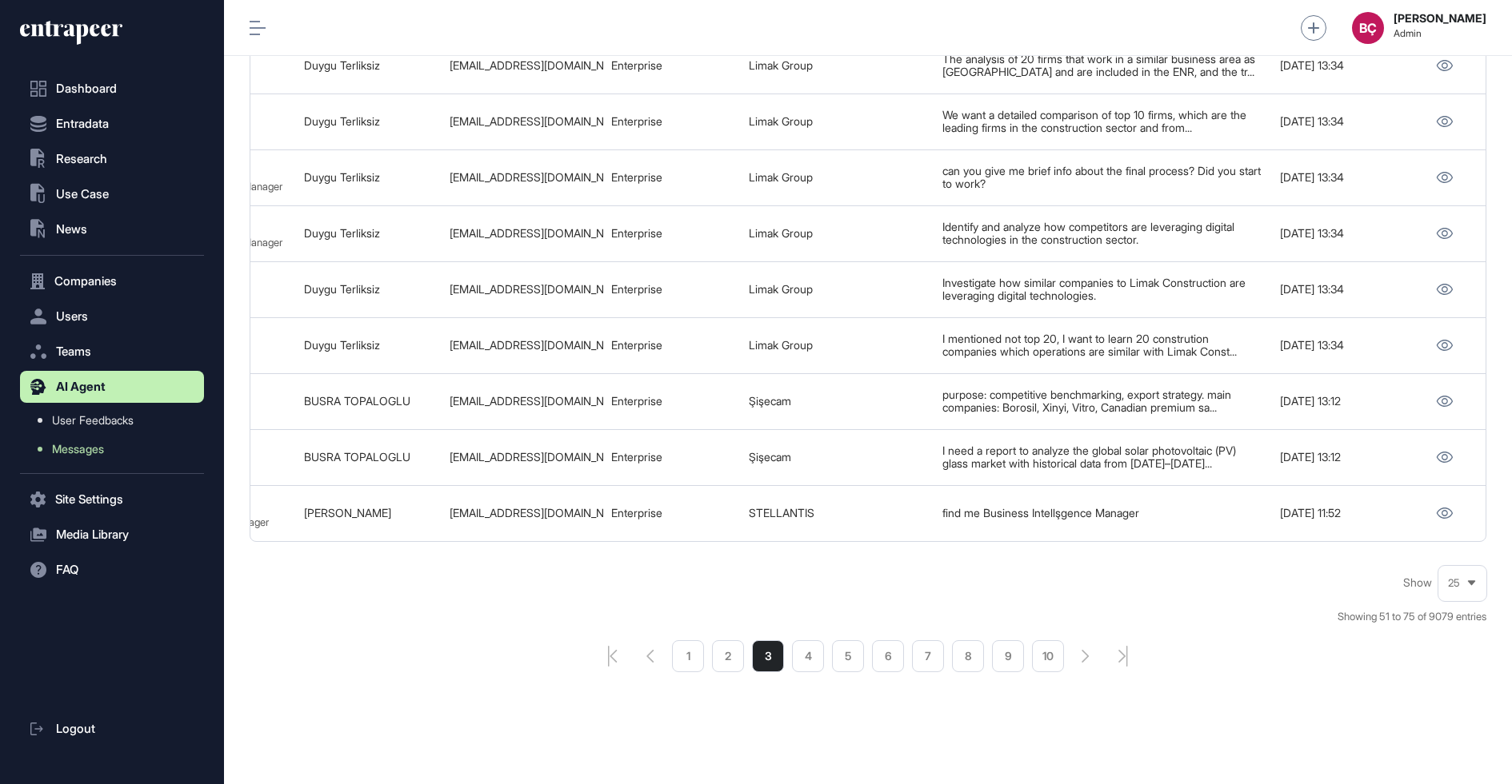
click at [77, 27] on icon at bounding box center [82, 35] width 13 height 21
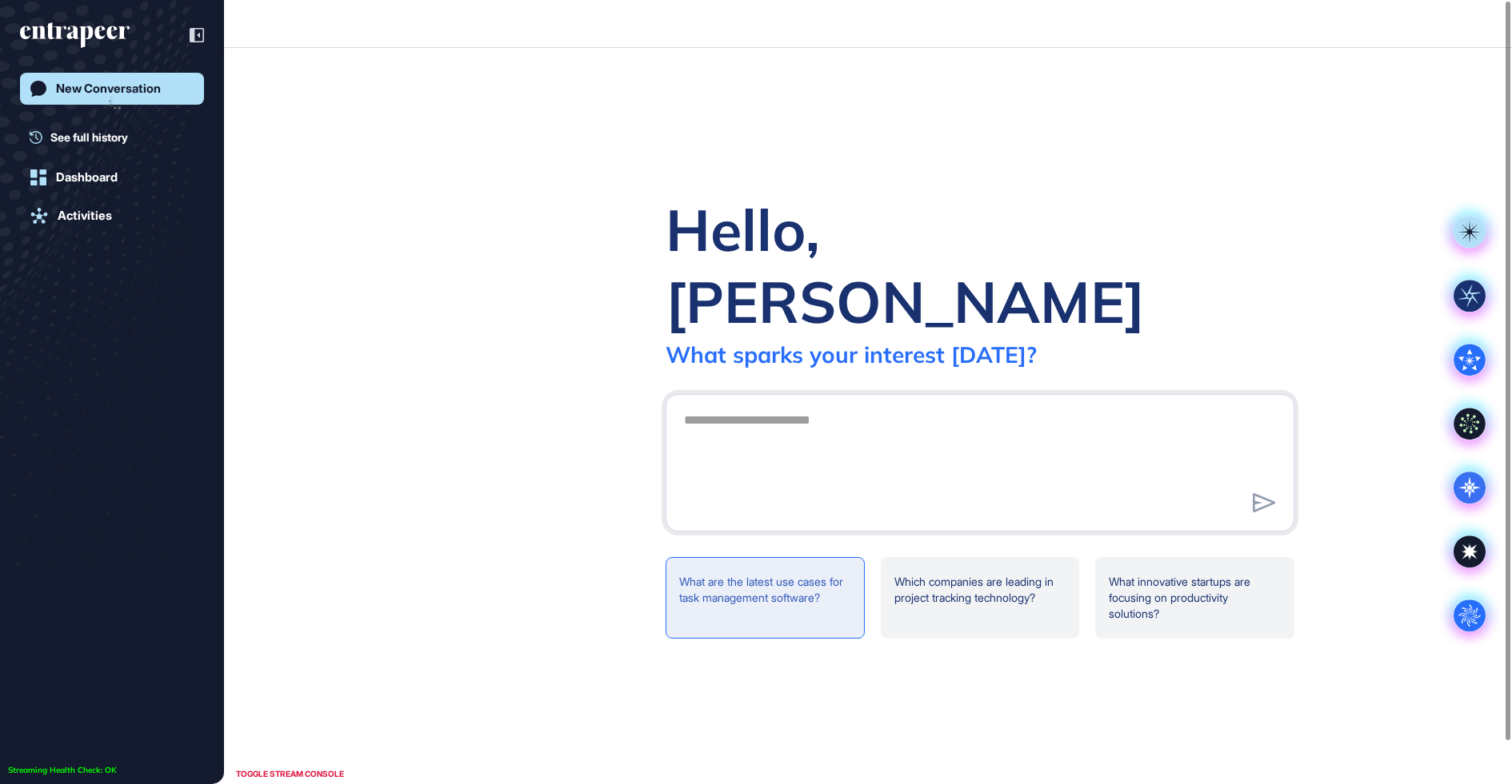
scroll to position [1, 1]
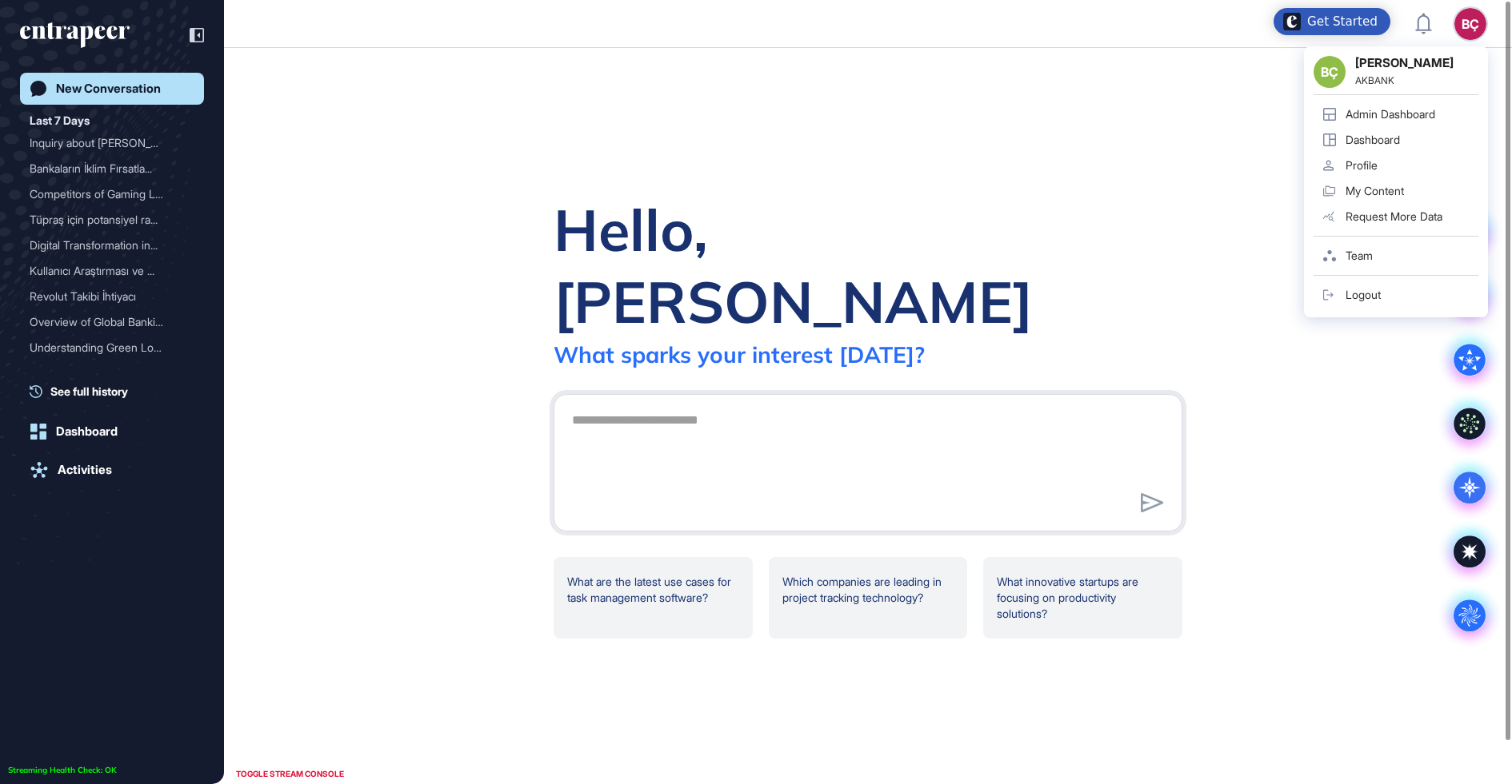
click at [1463, 17] on div "BÇ" at bounding box center [1470, 24] width 32 height 32
click at [1363, 116] on div "Admin Dashboard" at bounding box center [1390, 114] width 89 height 13
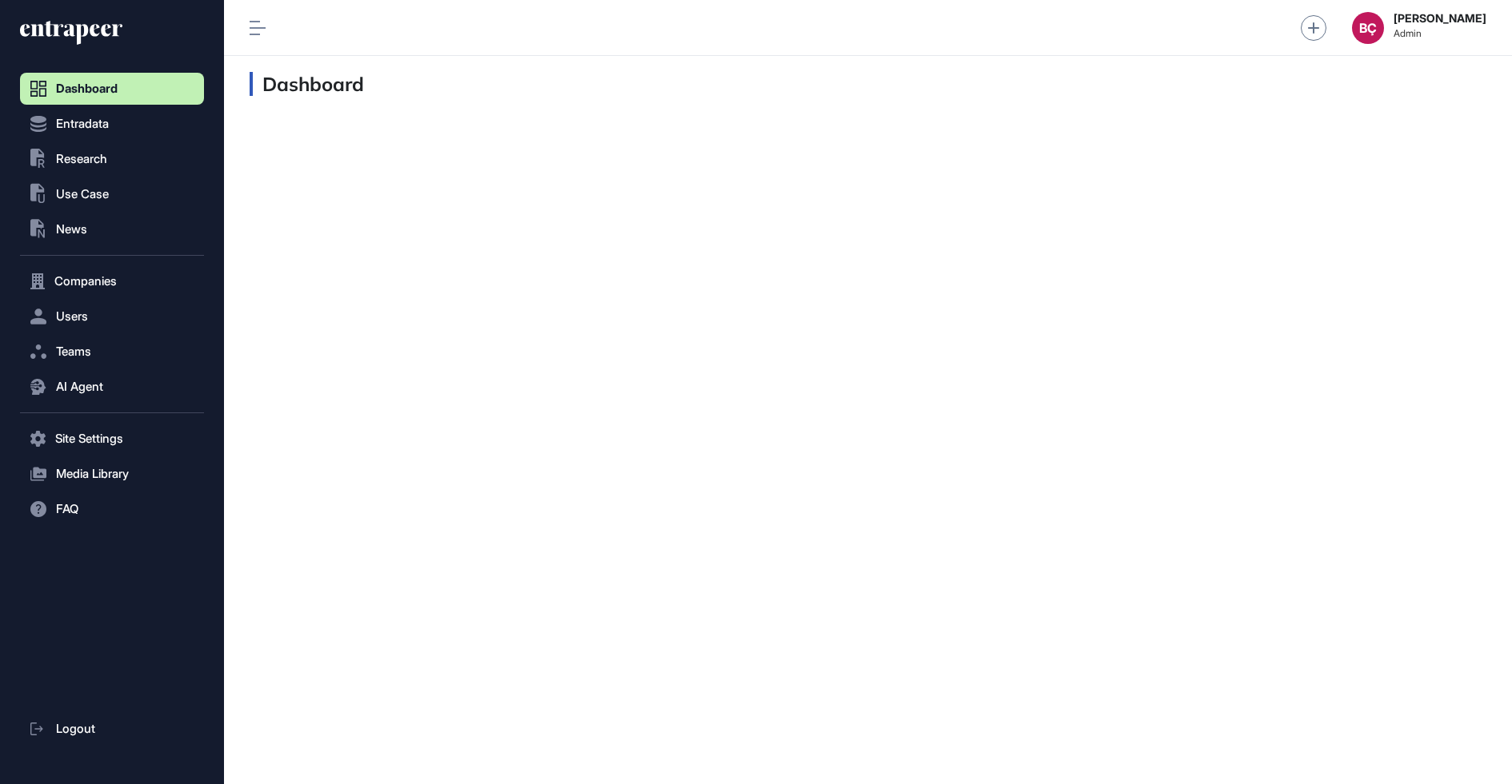
scroll to position [1, 1]
click at [76, 312] on span "Users" at bounding box center [71, 317] width 32 height 13
click at [79, 348] on span "User List" at bounding box center [74, 351] width 45 height 13
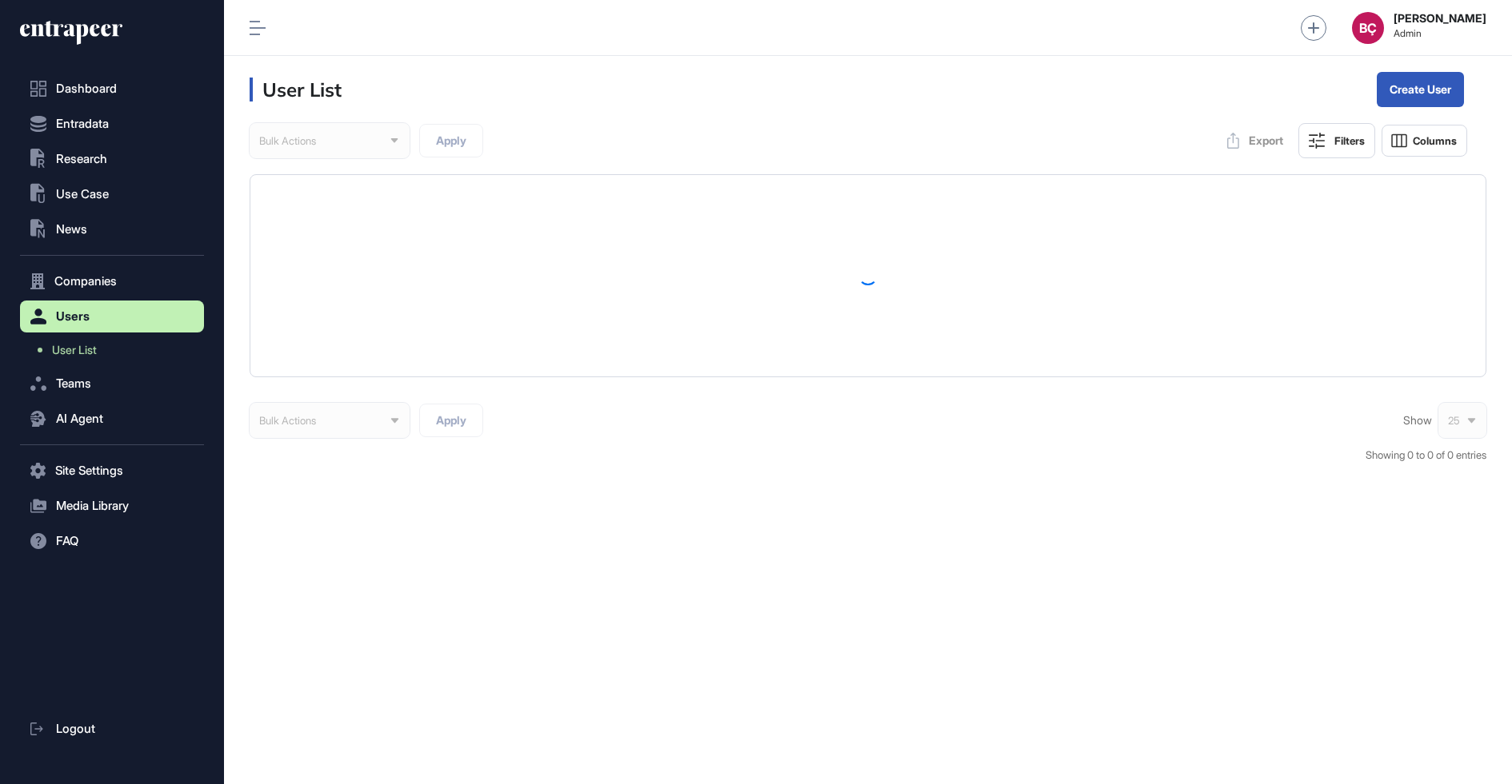
scroll to position [784, 1288]
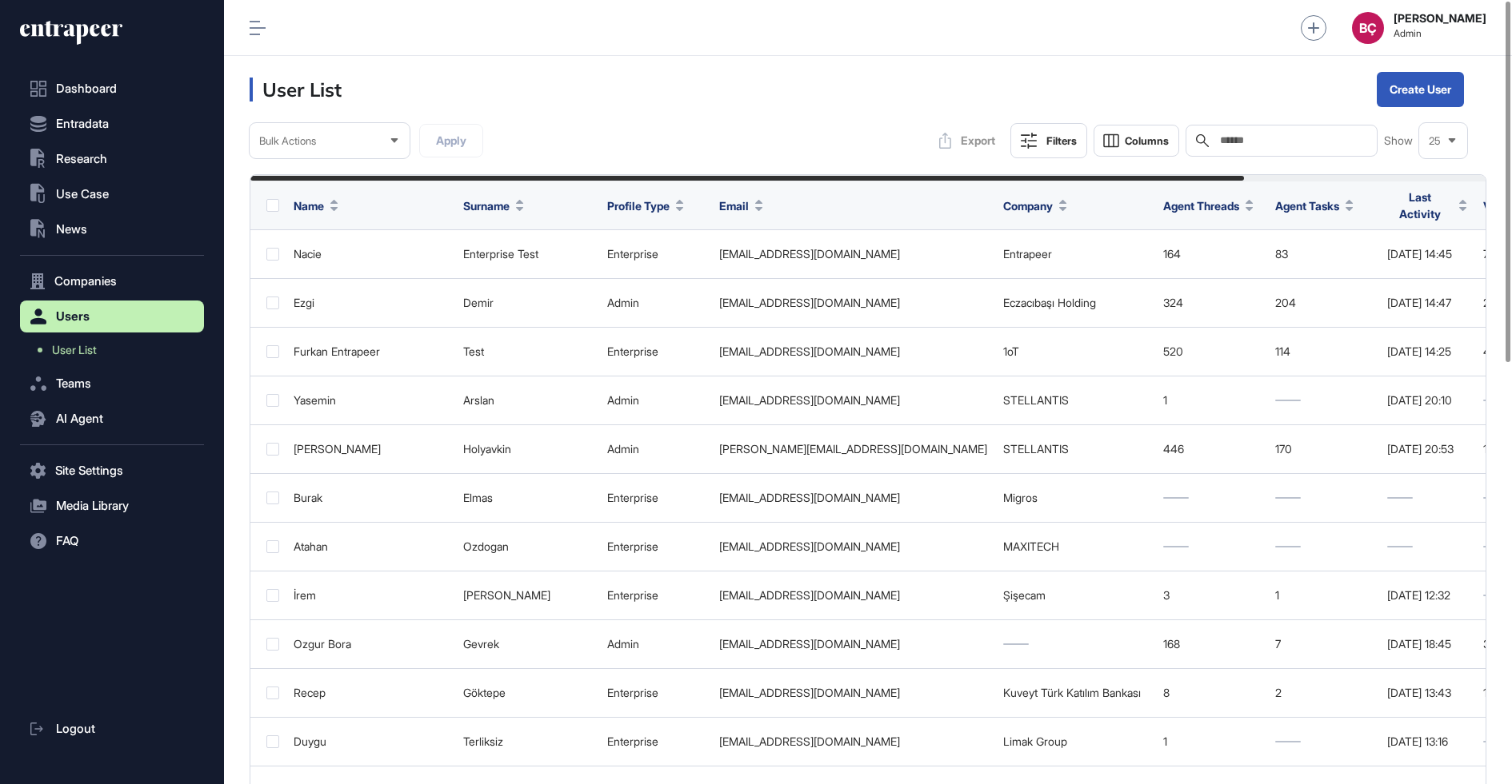
click at [1256, 139] on input "text" at bounding box center [1292, 141] width 149 height 13
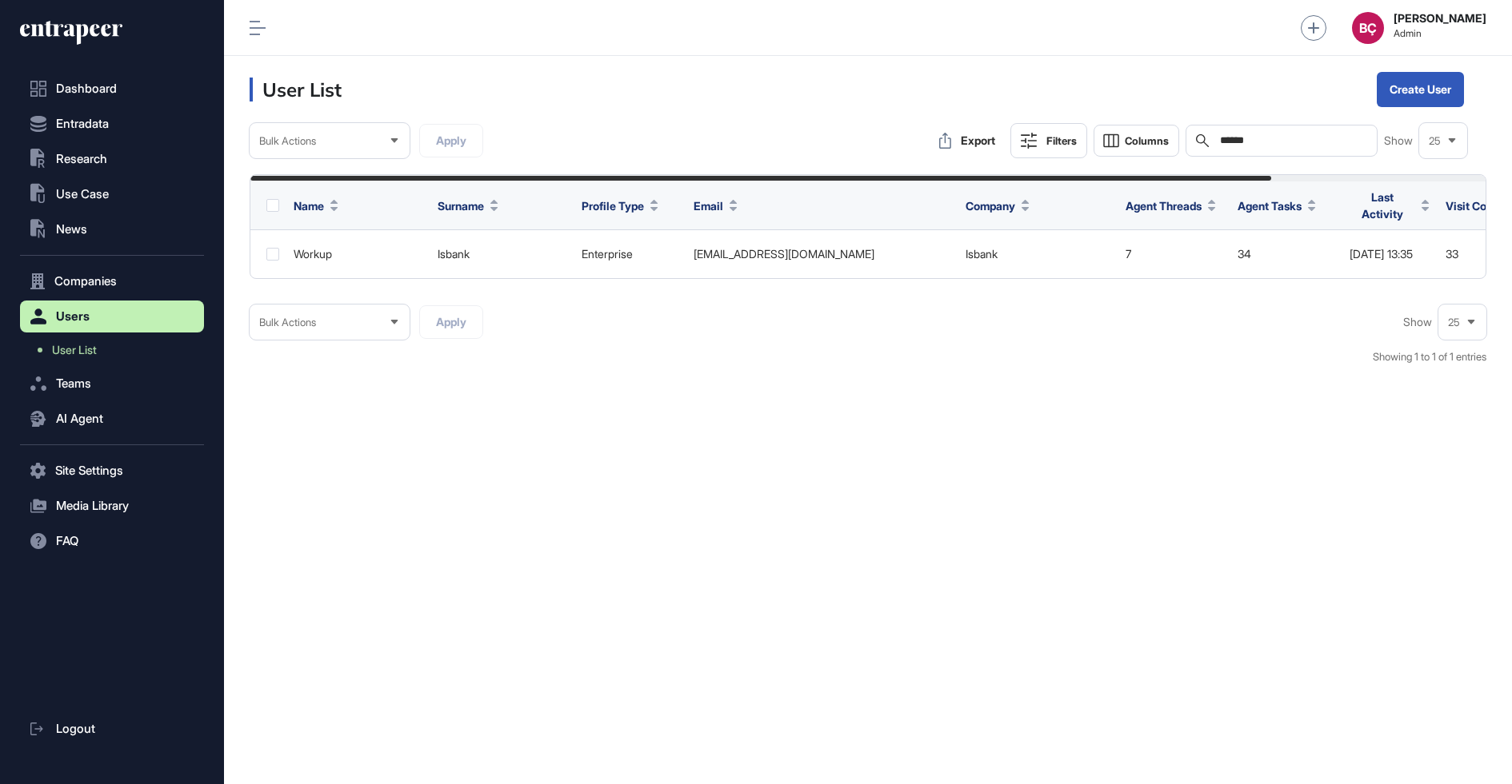
click at [1228, 137] on input "******" at bounding box center [1292, 141] width 149 height 13
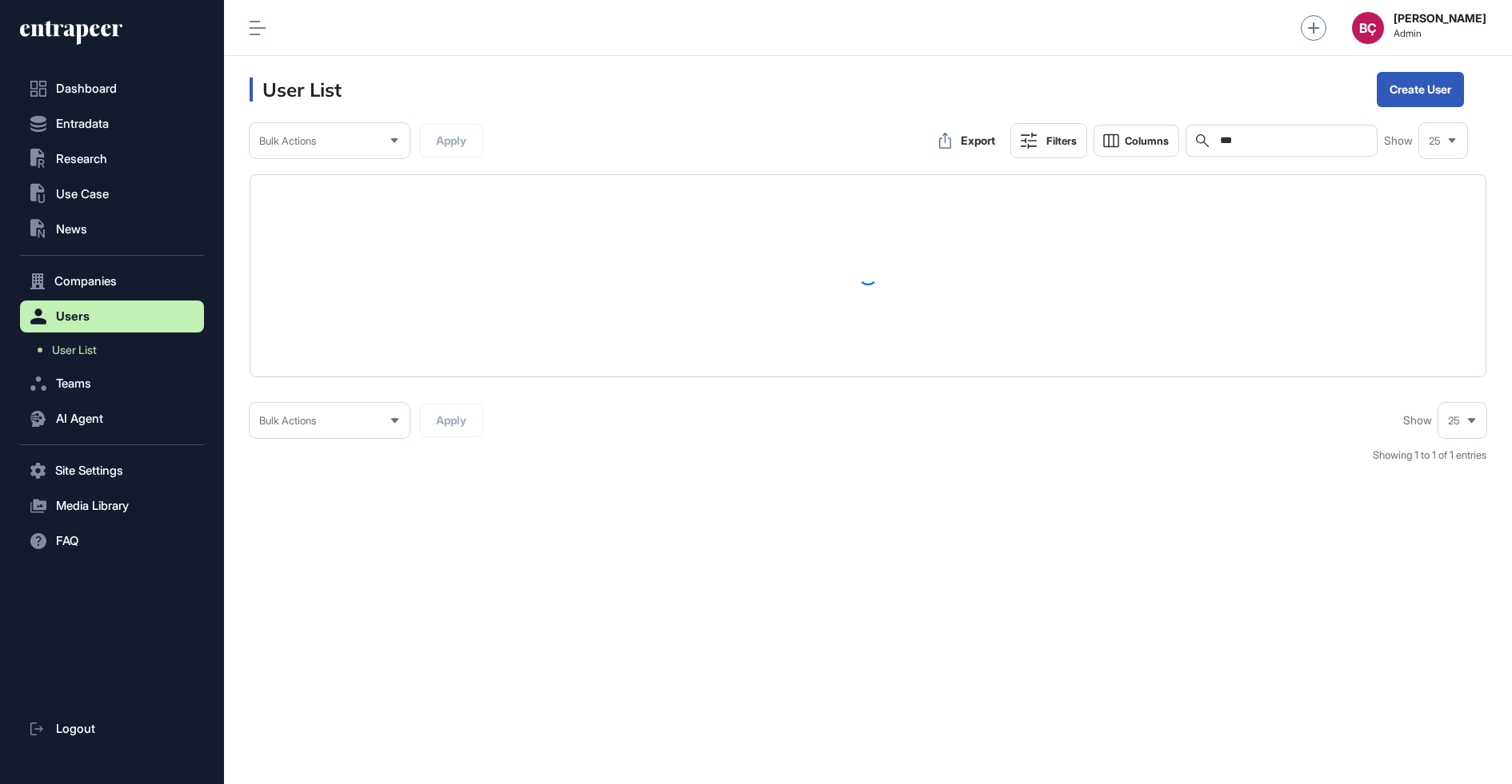
scroll to position [784, 1288]
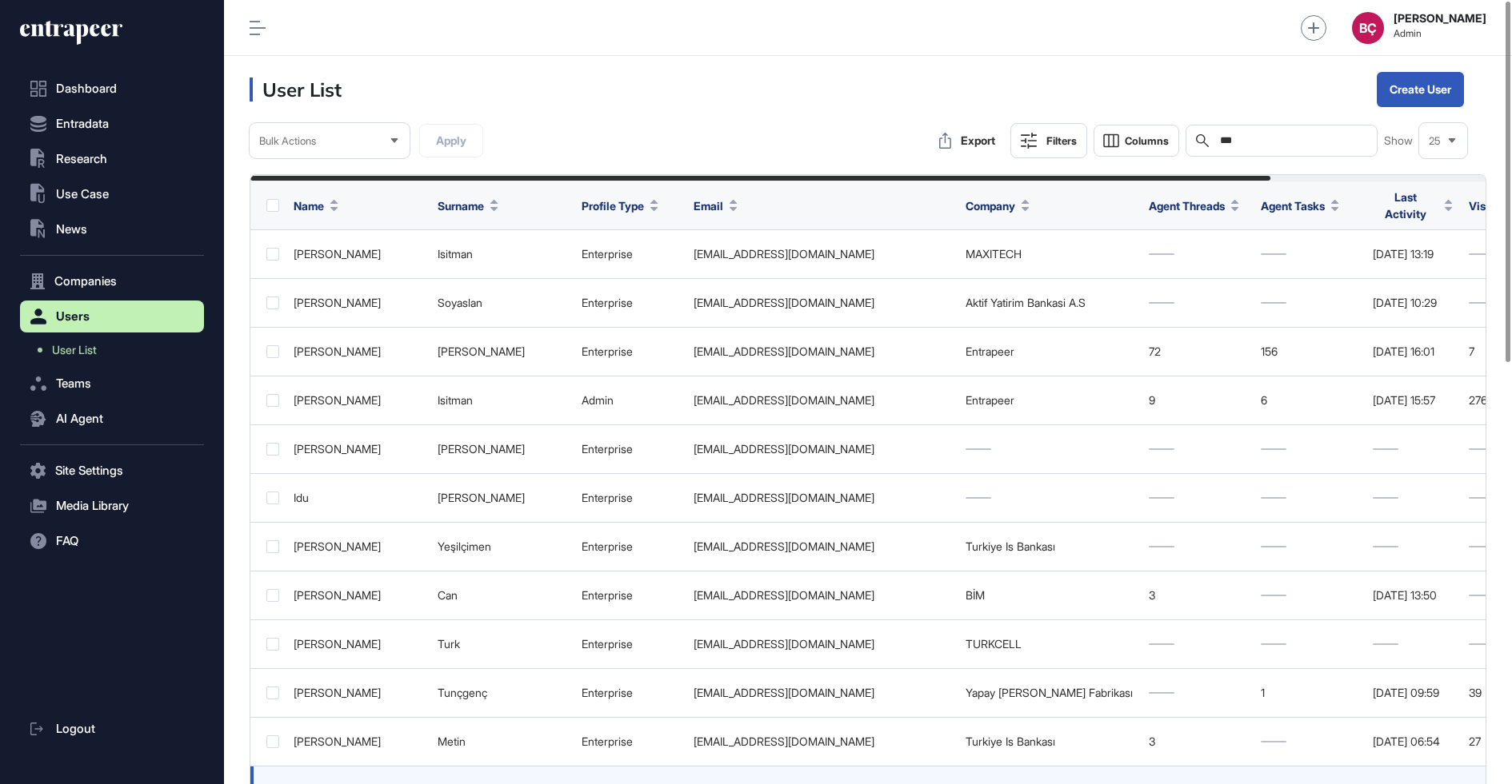
type input "***"
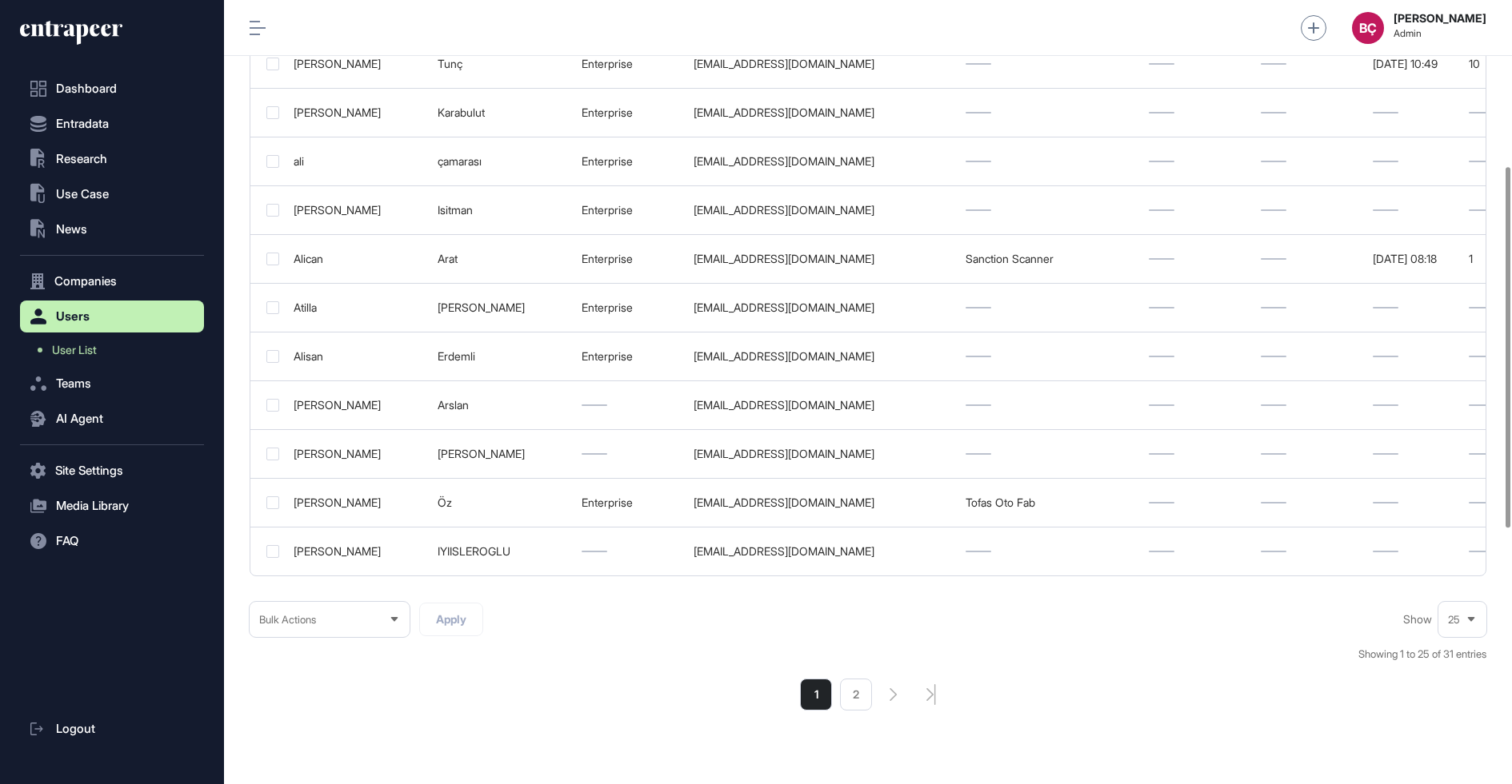
scroll to position [915, 0]
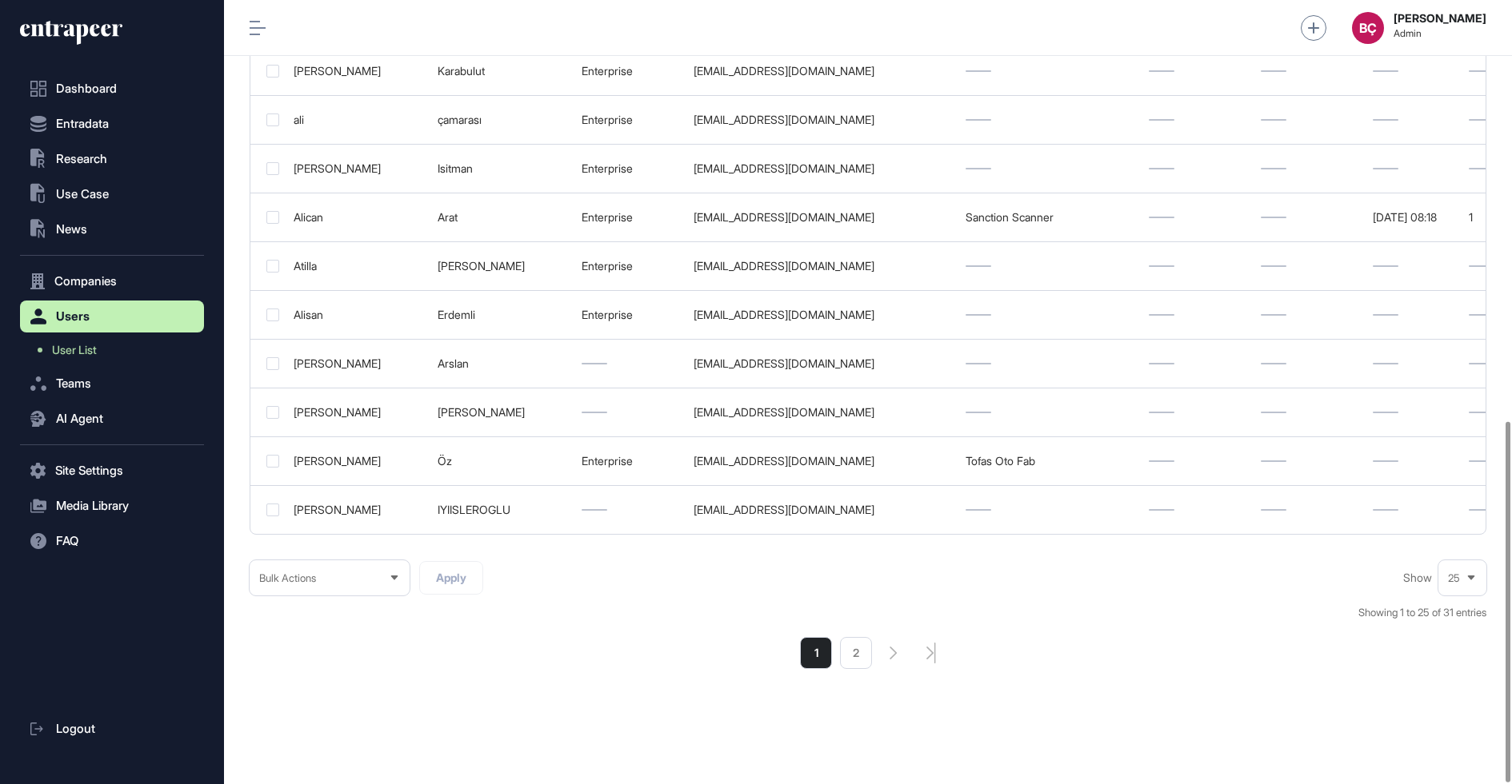
click at [1479, 578] on div "25" at bounding box center [1462, 579] width 48 height 31
click at [1456, 510] on li "50" at bounding box center [1462, 517] width 38 height 32
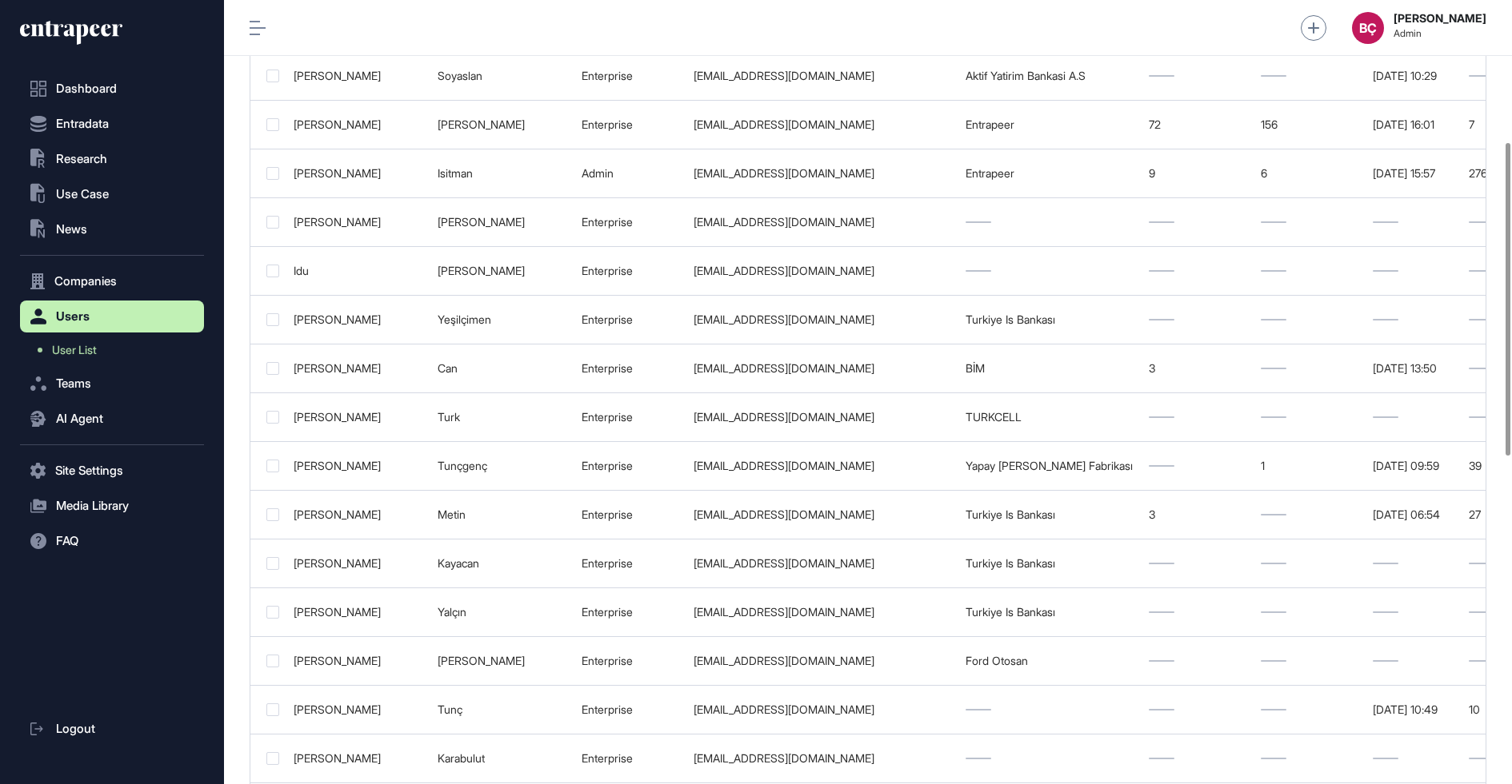
scroll to position [198, 0]
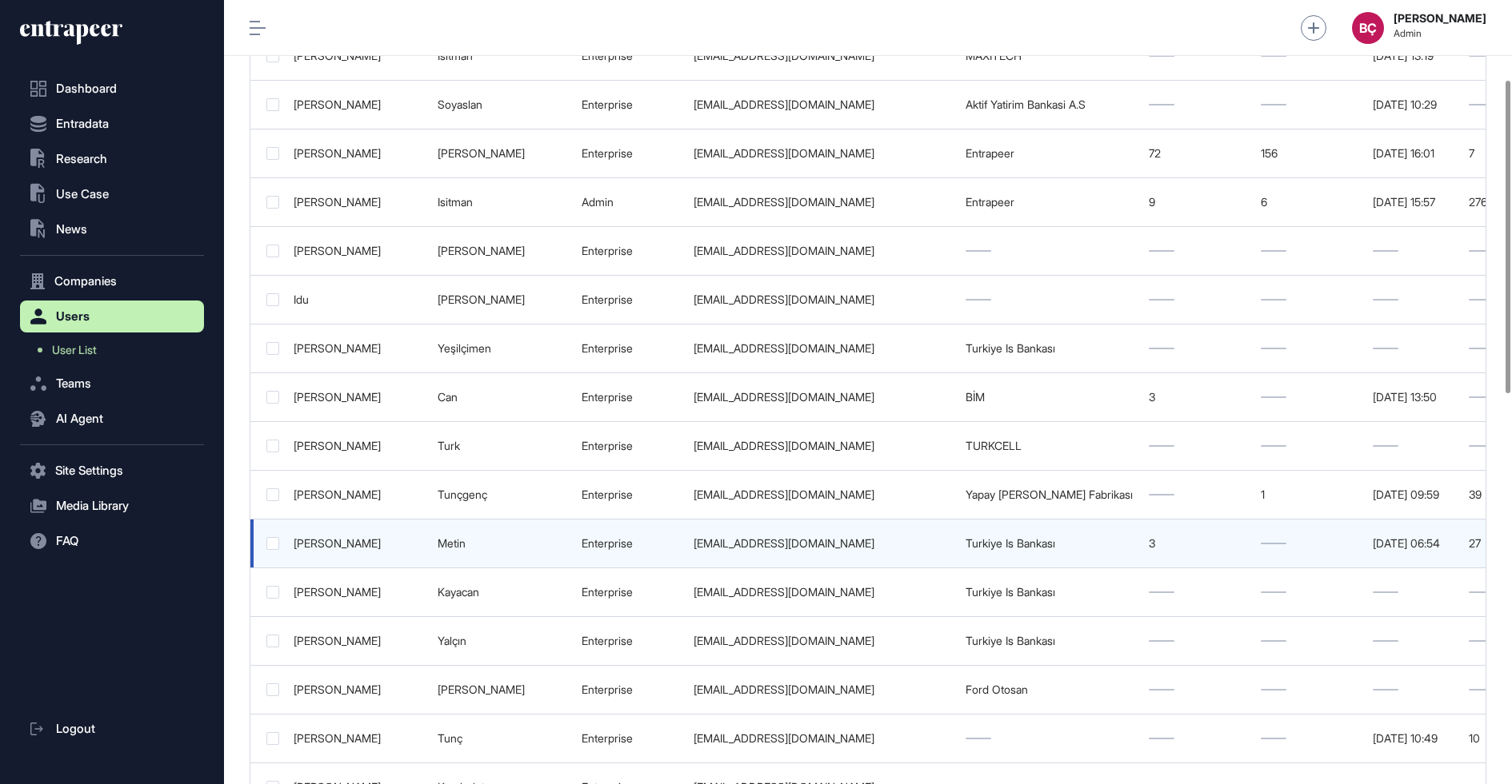
click at [827, 537] on div "[EMAIL_ADDRESS][DOMAIN_NAME]" at bounding box center [821, 544] width 256 height 13
copy td "[EMAIL_ADDRESS][DOMAIN_NAME]"
click at [829, 537] on div "[EMAIL_ADDRESS][DOMAIN_NAME]" at bounding box center [821, 544] width 256 height 13
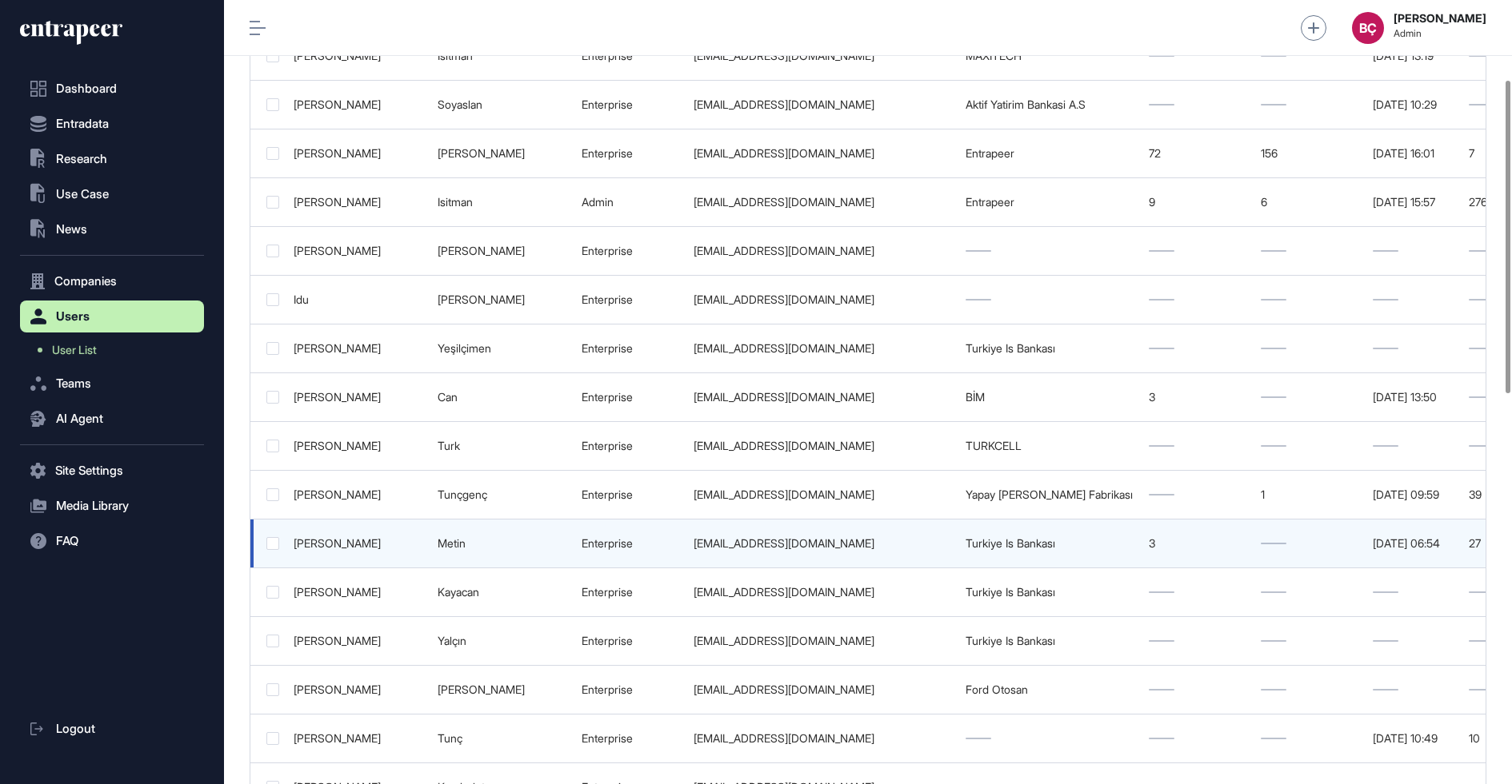
click at [885, 525] on td "[EMAIL_ADDRESS][DOMAIN_NAME]" at bounding box center [821, 544] width 272 height 49
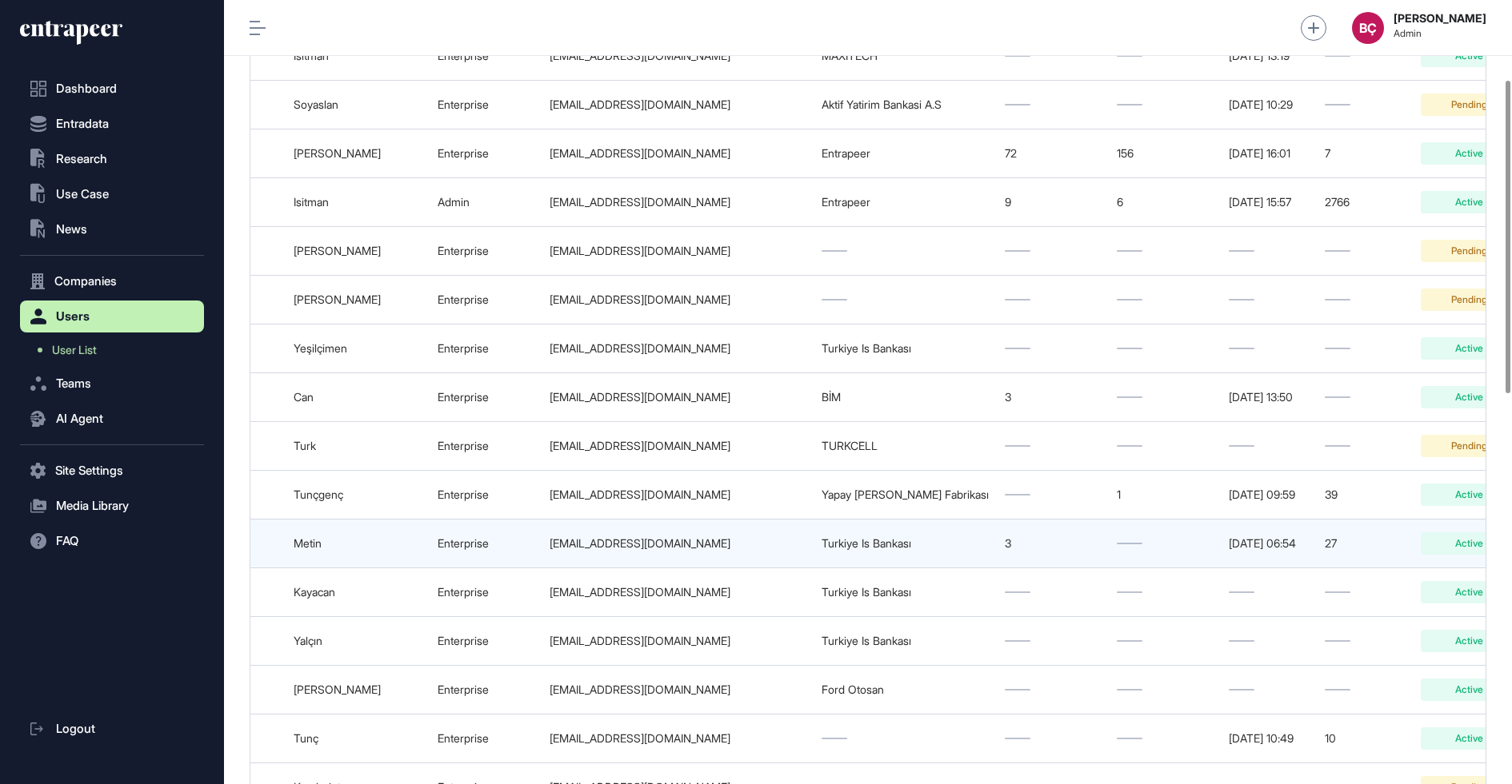
scroll to position [0, 261]
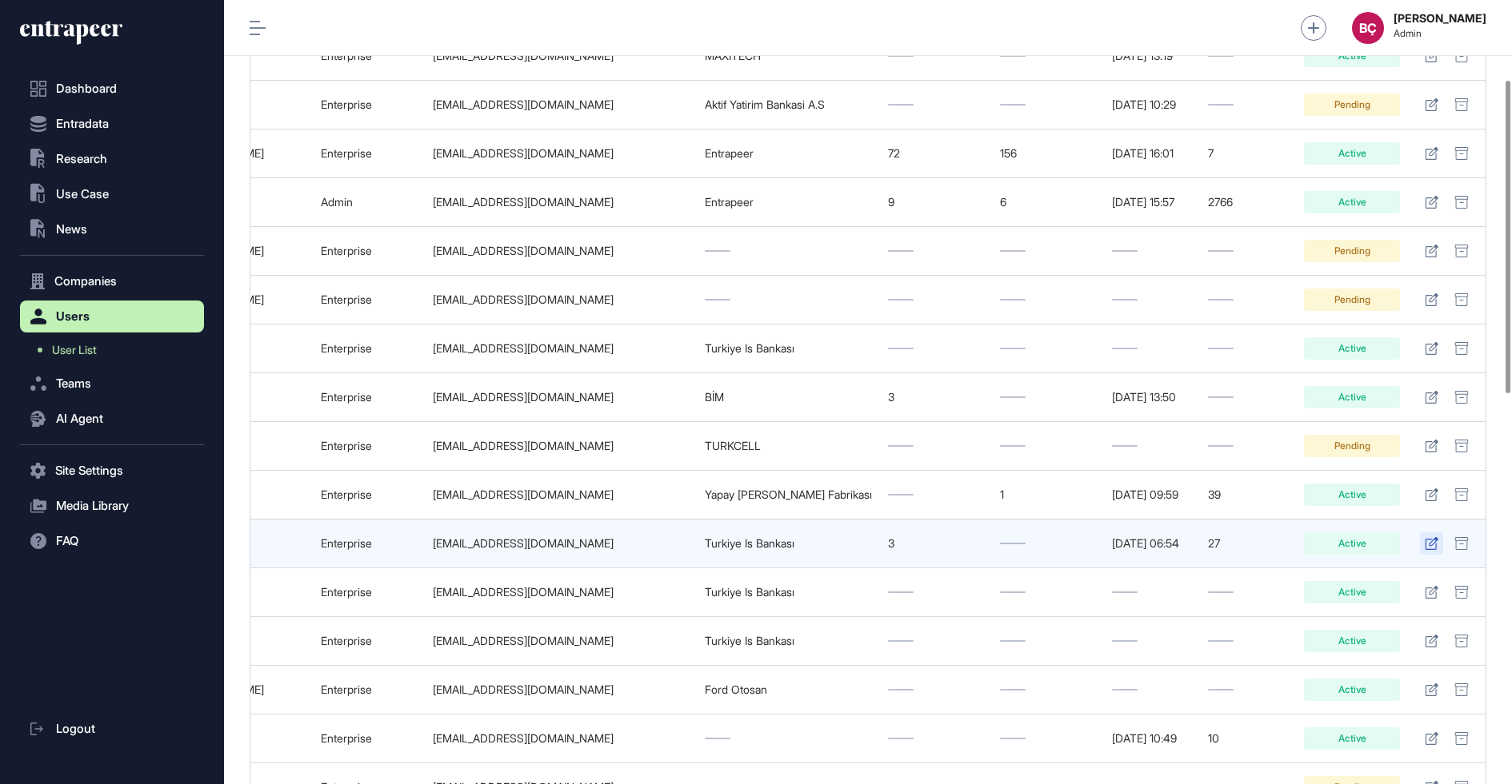
click at [1428, 537] on icon at bounding box center [1432, 544] width 14 height 13
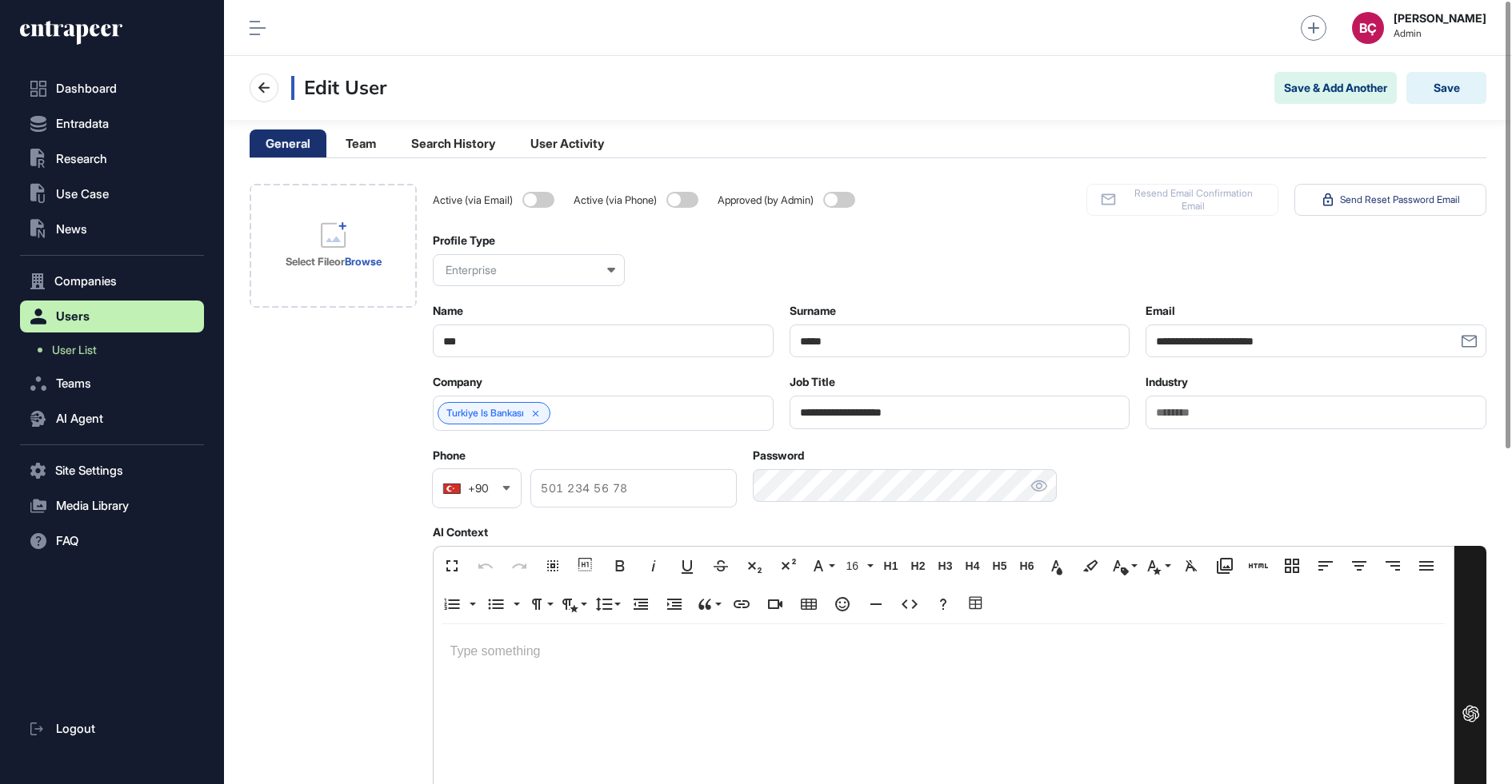
scroll to position [784, 1288]
click at [835, 204] on span at bounding box center [839, 200] width 32 height 16
click at [512, 203] on span "Active (via Email)" at bounding box center [474, 200] width 83 height 12
click at [527, 202] on span at bounding box center [538, 200] width 32 height 16
click at [1431, 98] on button "Save" at bounding box center [1446, 88] width 80 height 32
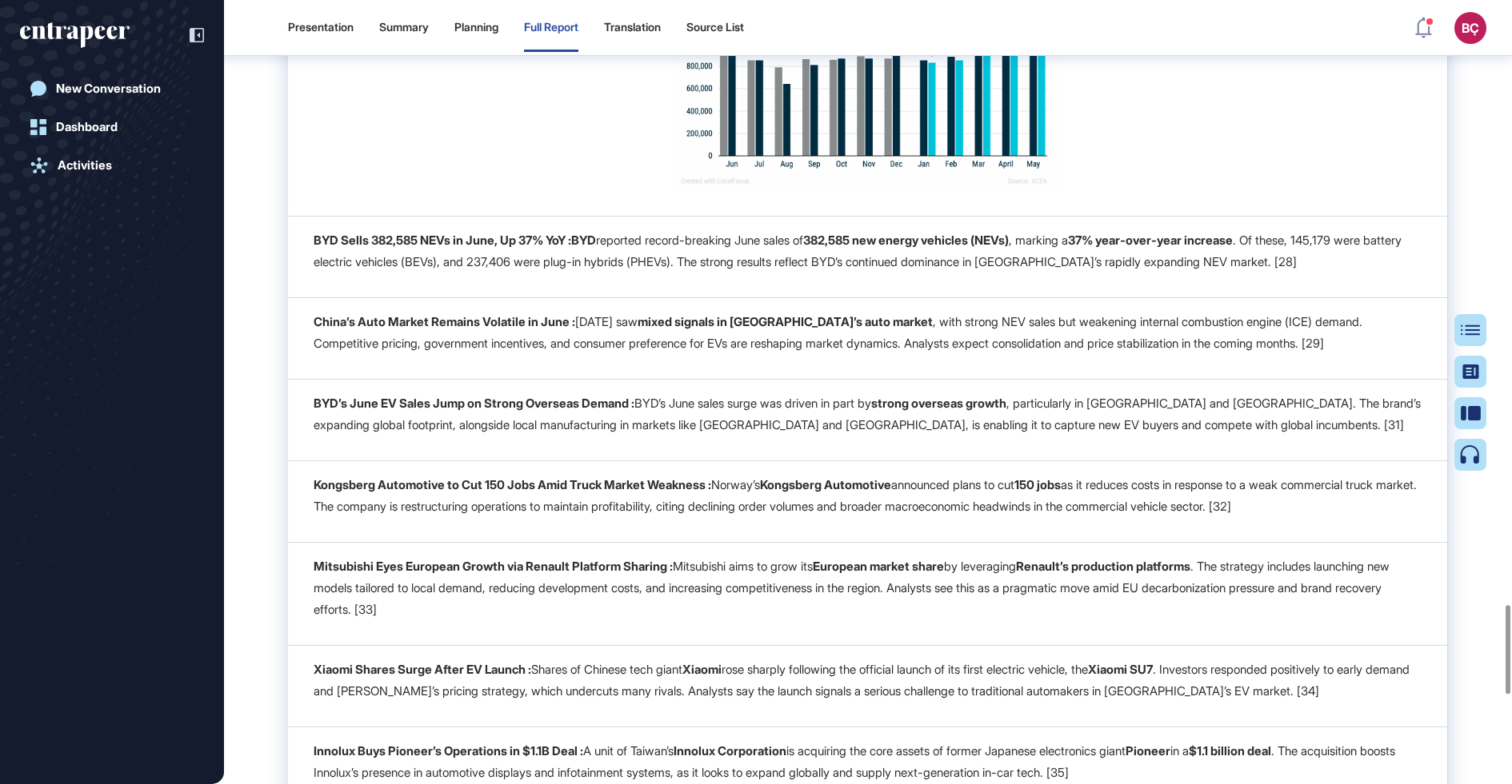
scroll to position [5342, 0]
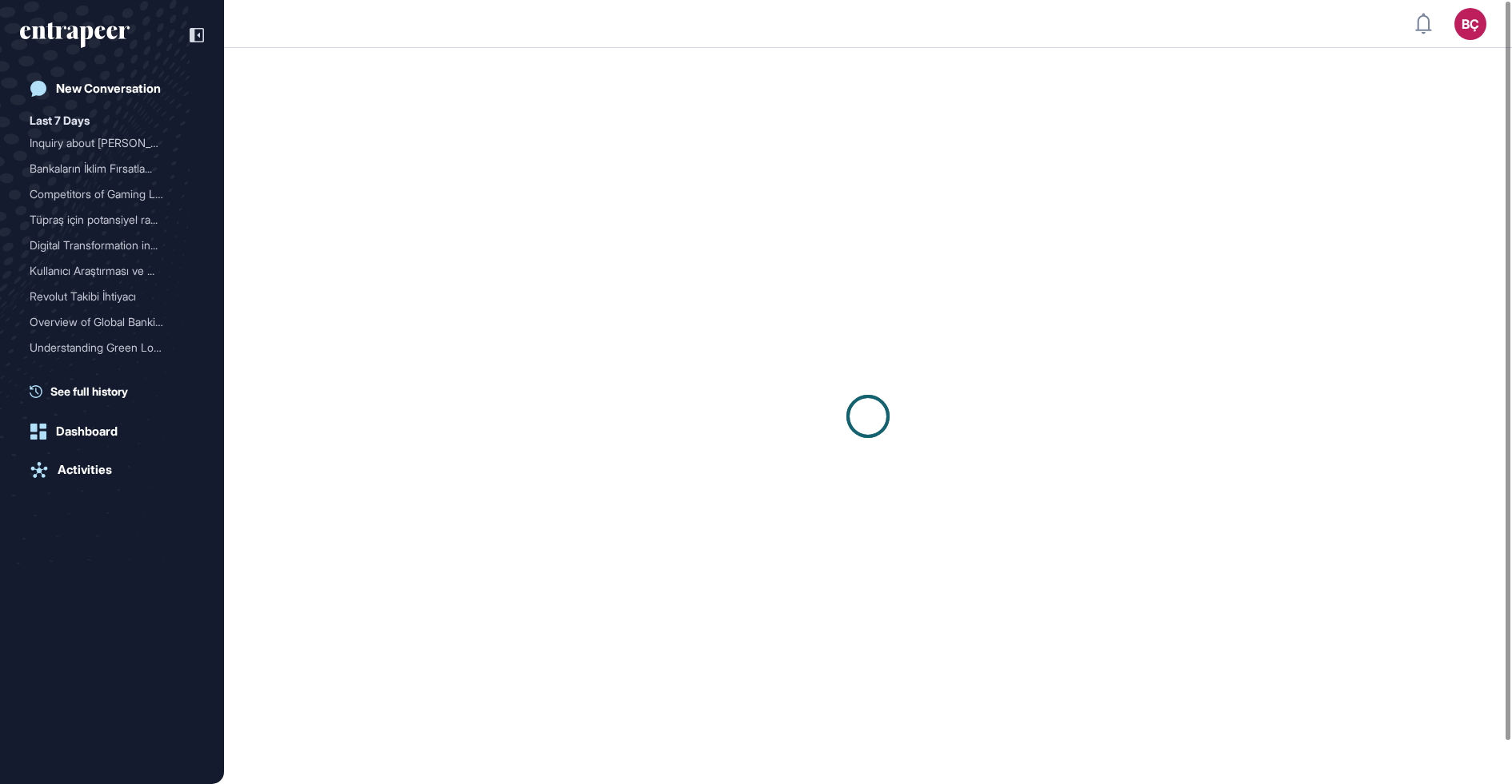
scroll to position [1, 1]
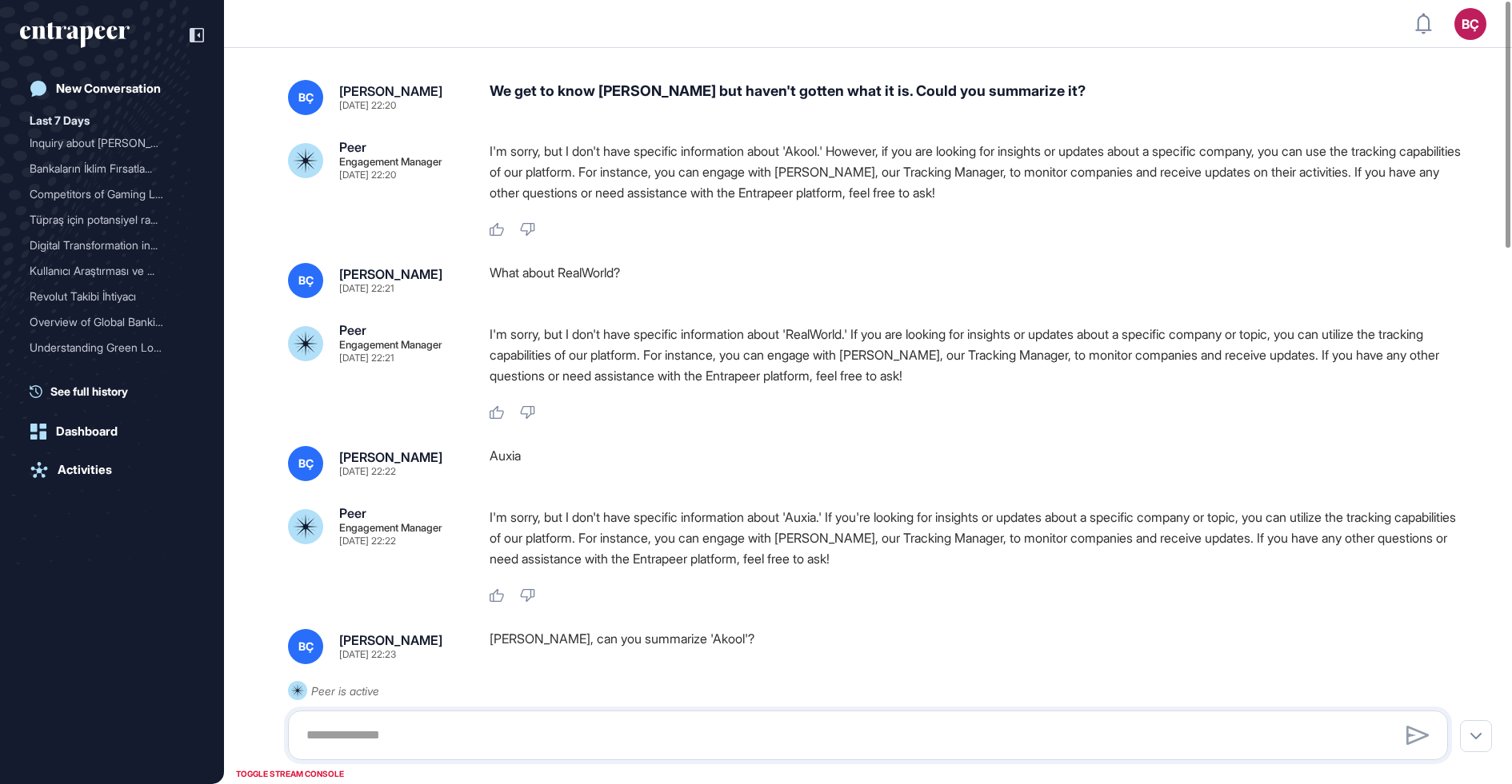
click at [620, 97] on div "We get to know [PERSON_NAME] but haven't gotten what it is. Could you summarize…" at bounding box center [975, 97] width 971 height 35
copy div "Akool"
click at [602, 271] on div "What about RealWorld?" at bounding box center [975, 280] width 971 height 35
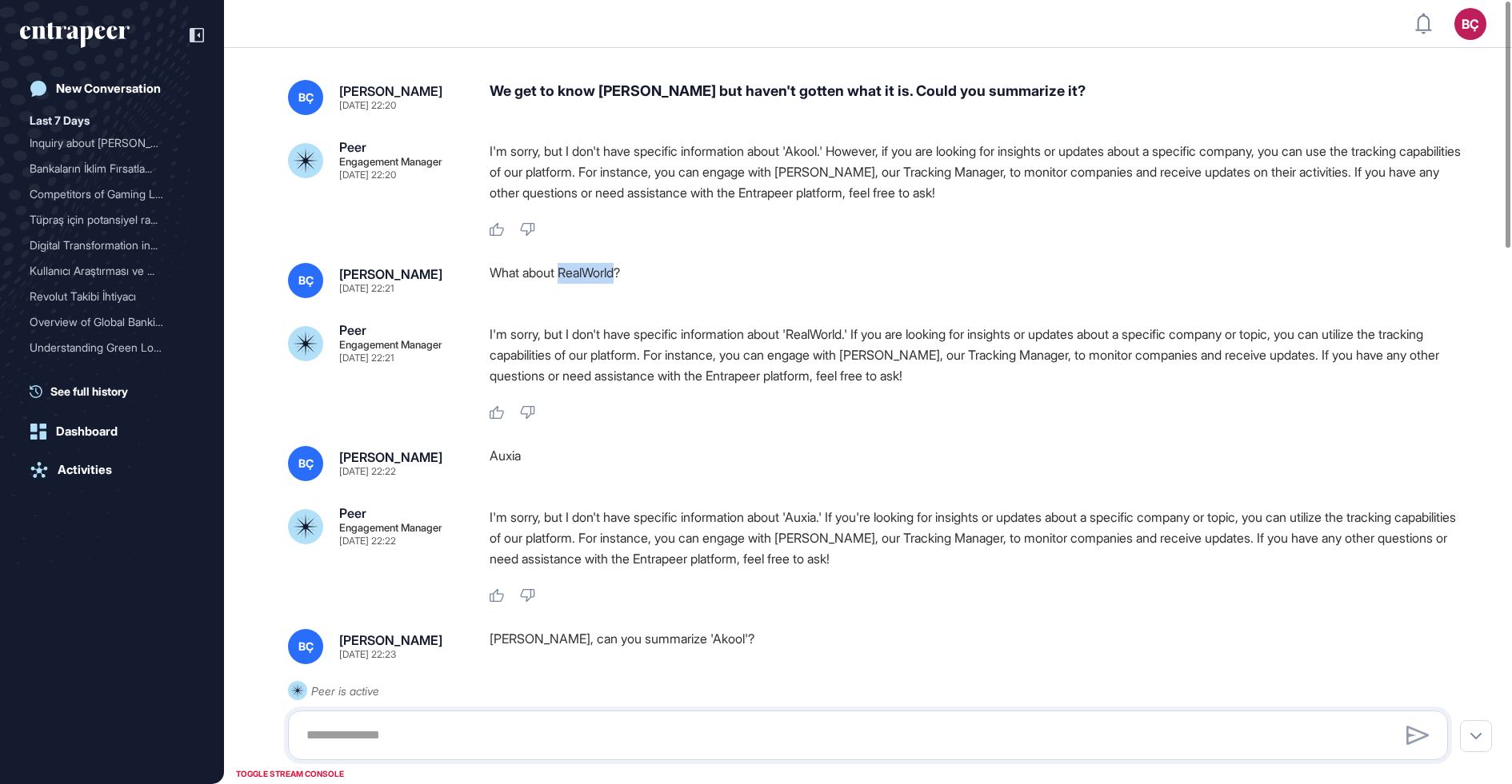
copy div "RealWorld"
click at [521, 459] on div "Auxia" at bounding box center [975, 463] width 971 height 35
click at [512, 459] on div "Auxia" at bounding box center [975, 463] width 971 height 35
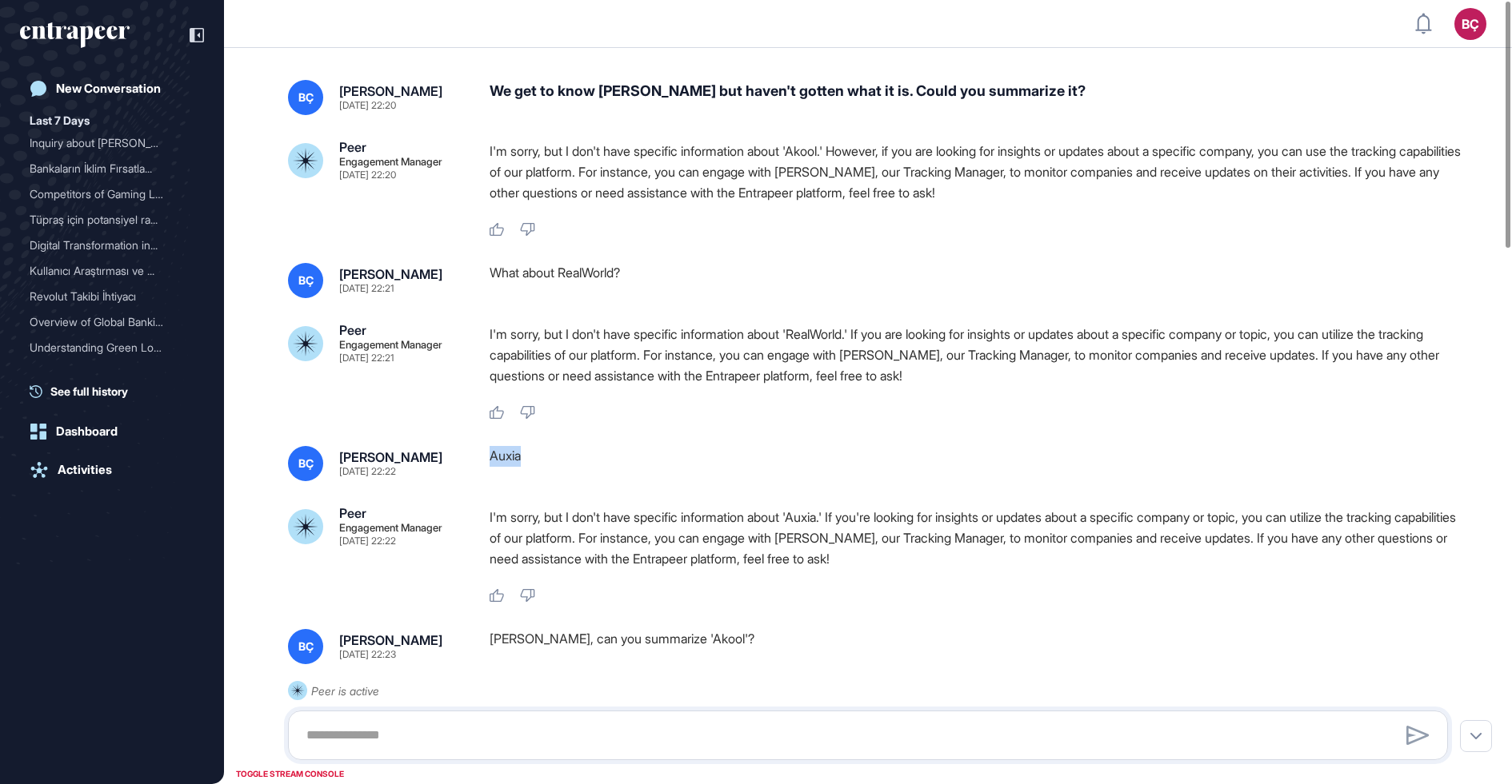
copy div "Auxia"
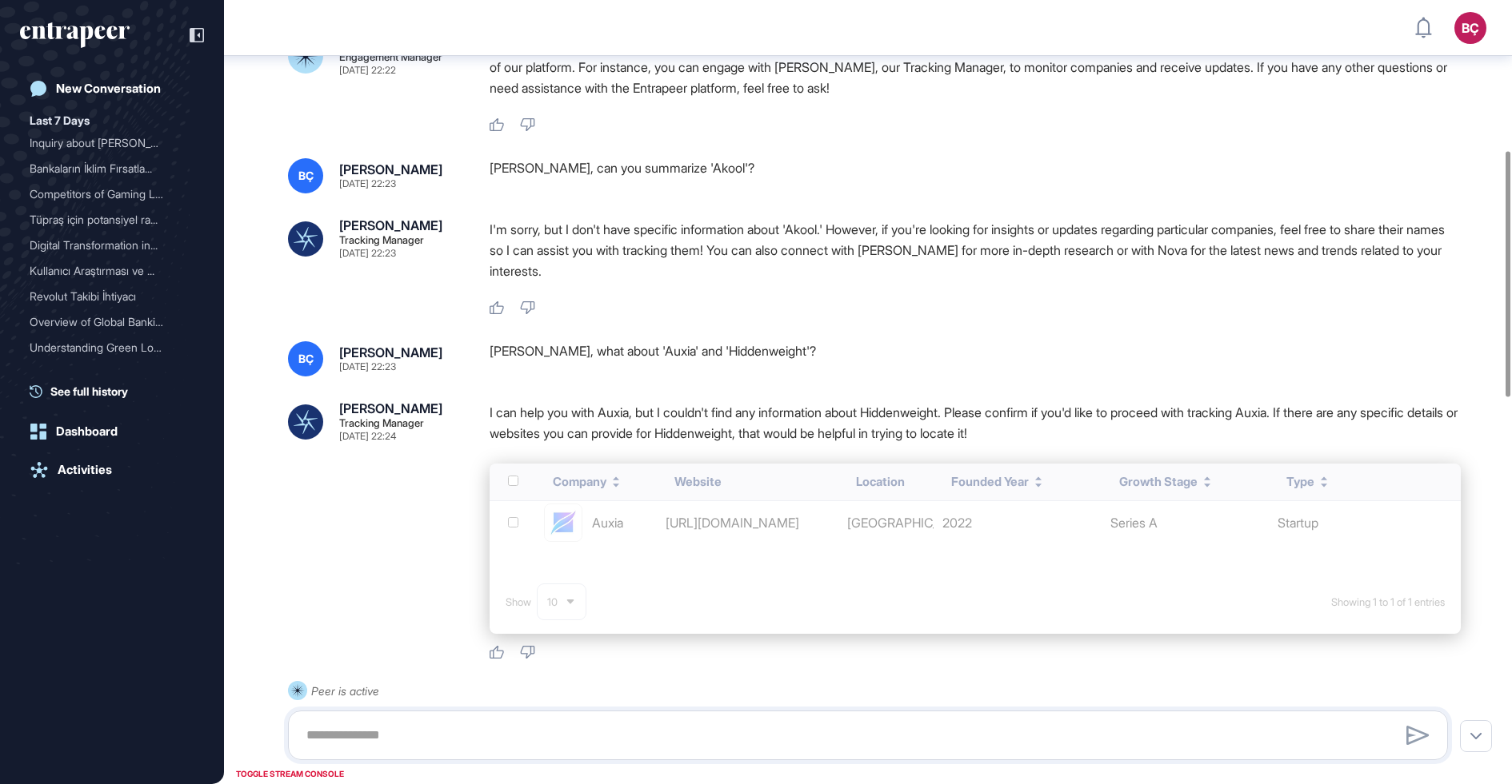
scroll to position [483, 0]
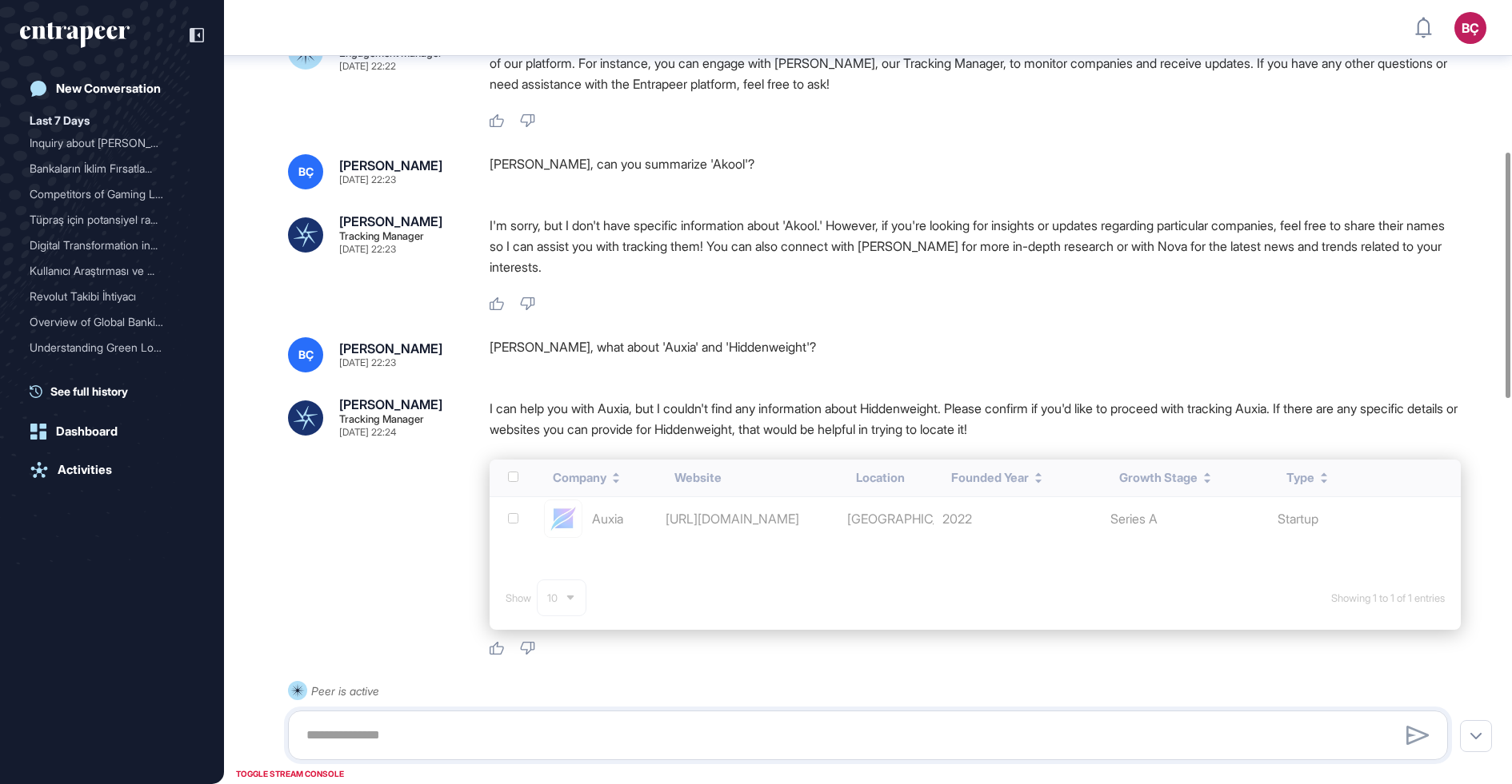
click at [696, 350] on div "Tracy, what about 'Auxia' and 'Hiddenweight'?" at bounding box center [975, 355] width 971 height 35
copy div "Hiddenweight"
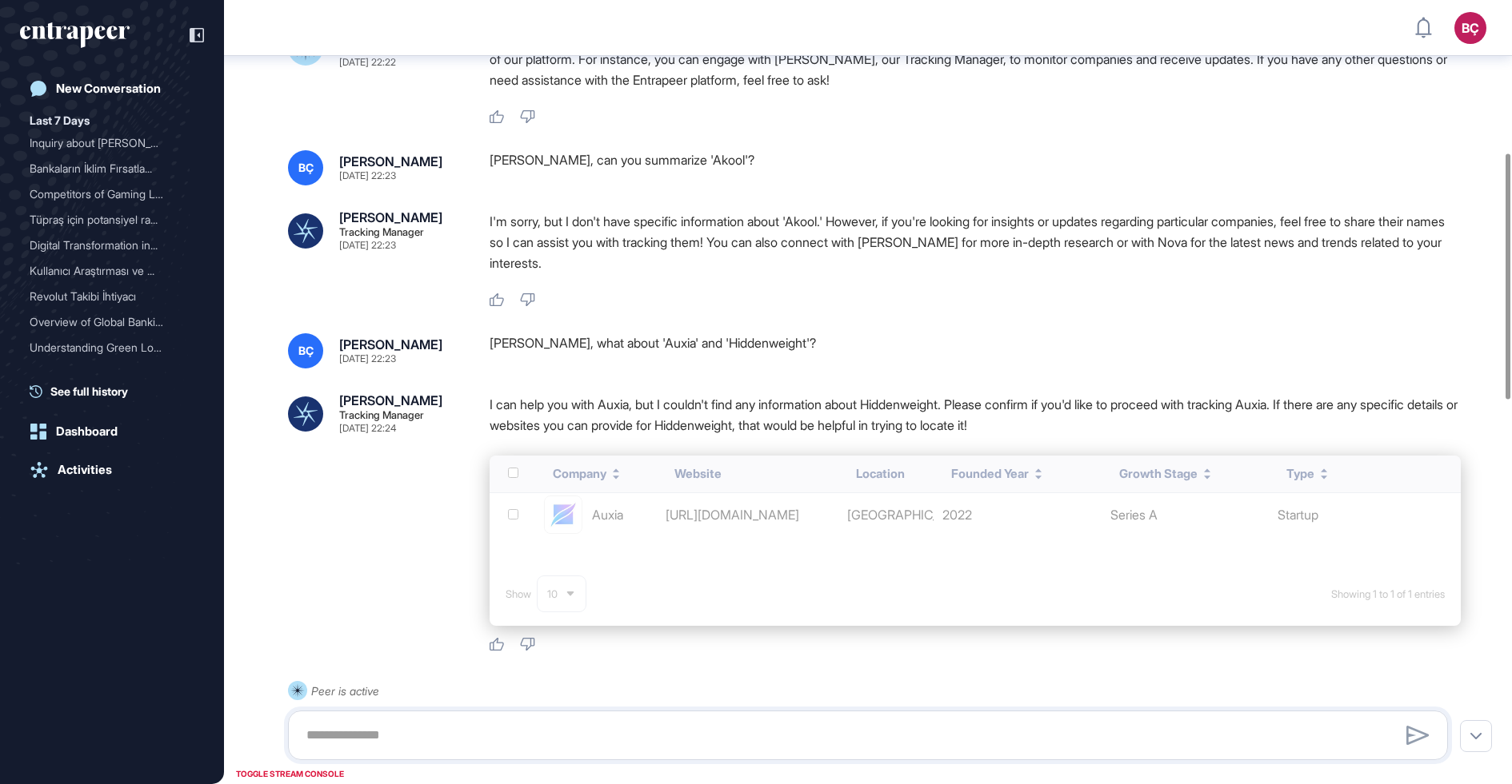
click at [793, 372] on div "BÇ Beril Çiftci Sep 08, 2025 22:20 We get to know Akool but haven't gotten what…" at bounding box center [868, 756] width 1288 height 2373
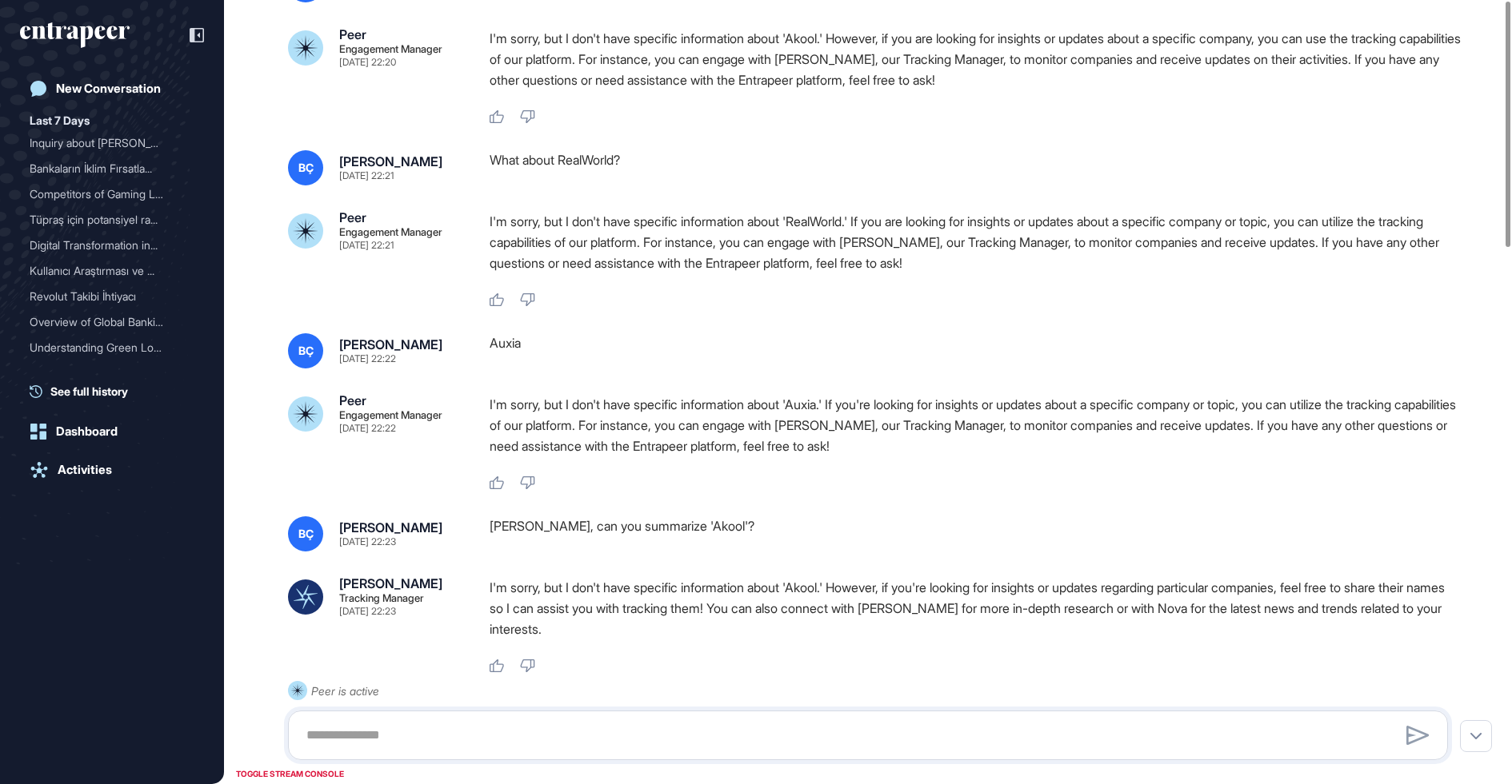
scroll to position [0, 0]
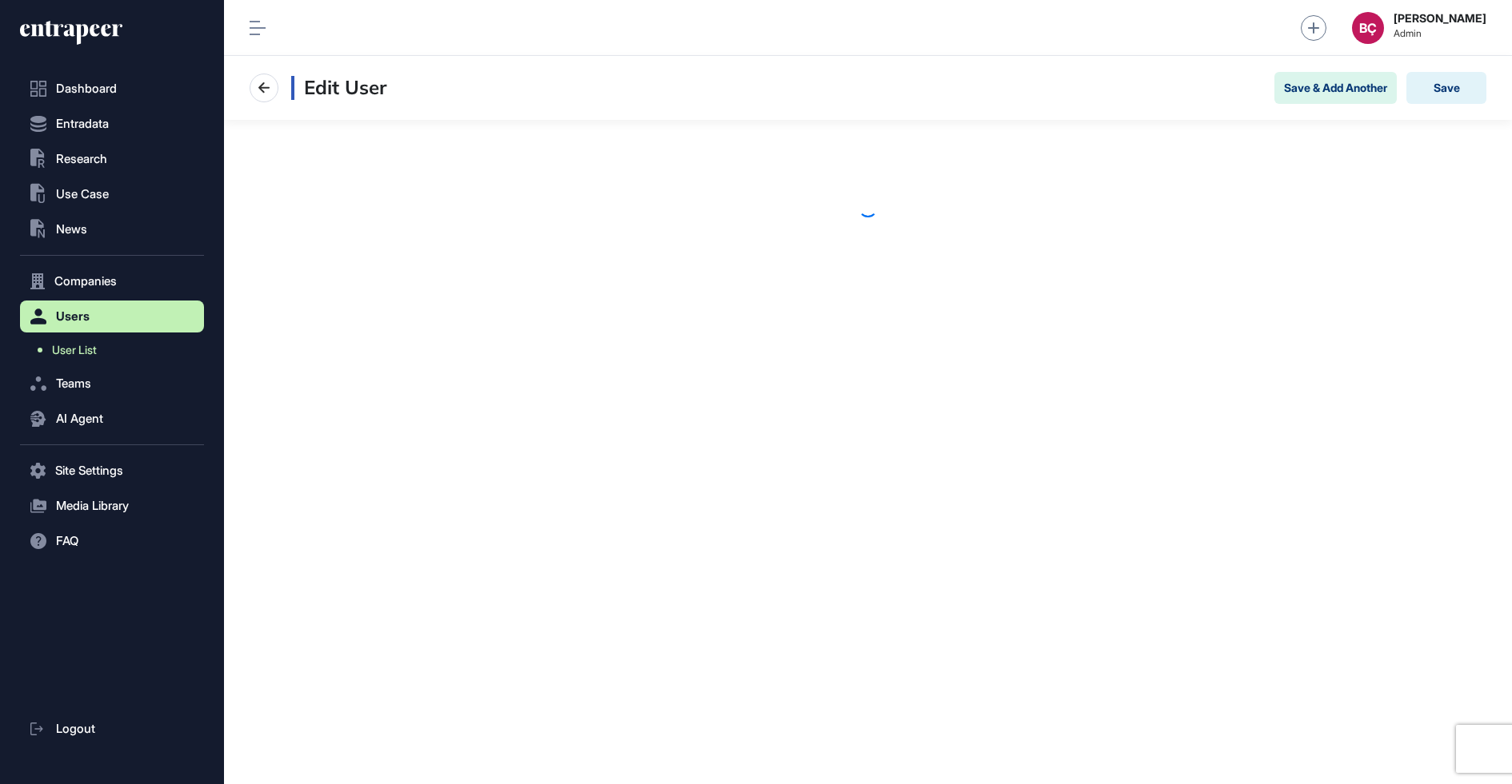
scroll to position [1, 1]
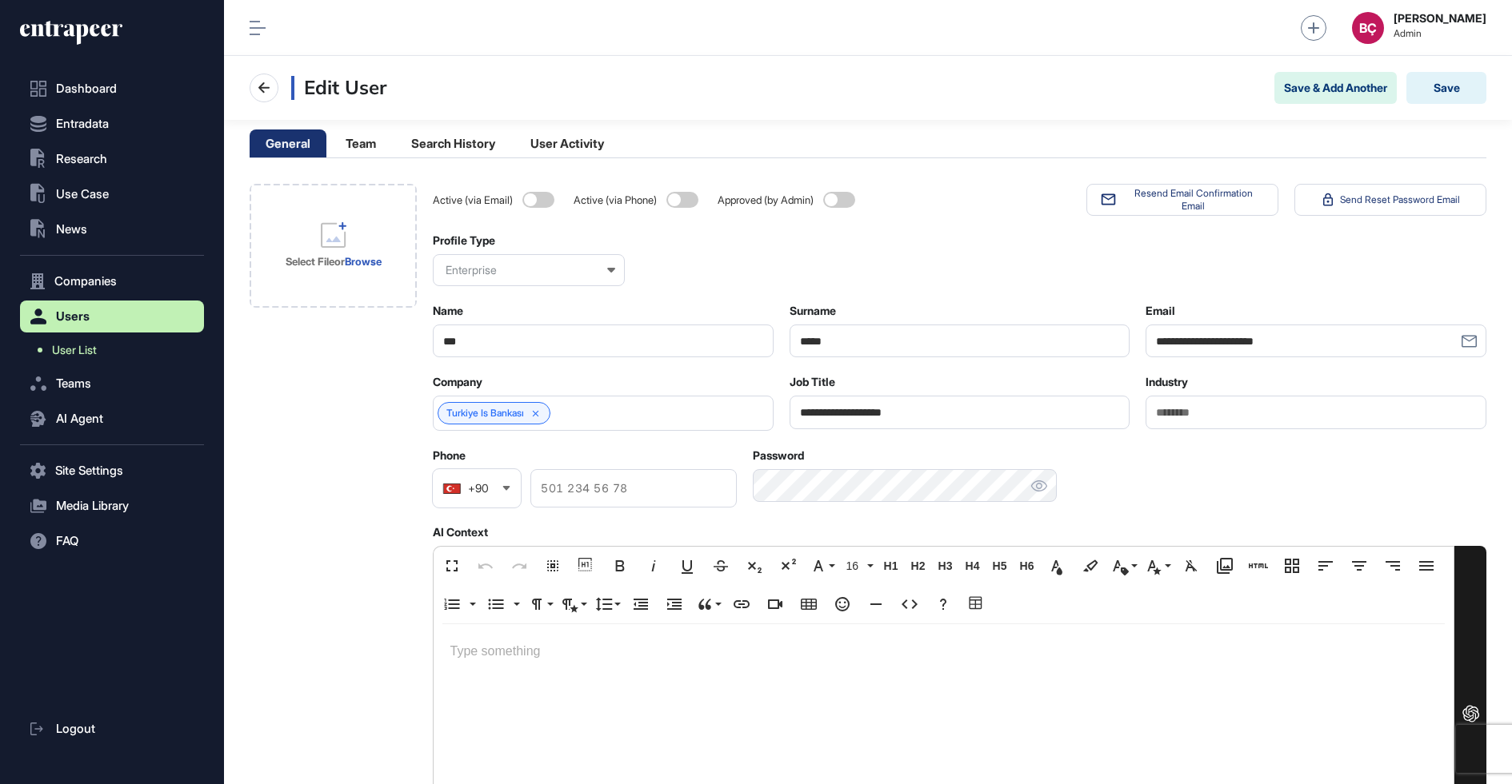
click at [83, 351] on span "User List" at bounding box center [74, 351] width 45 height 13
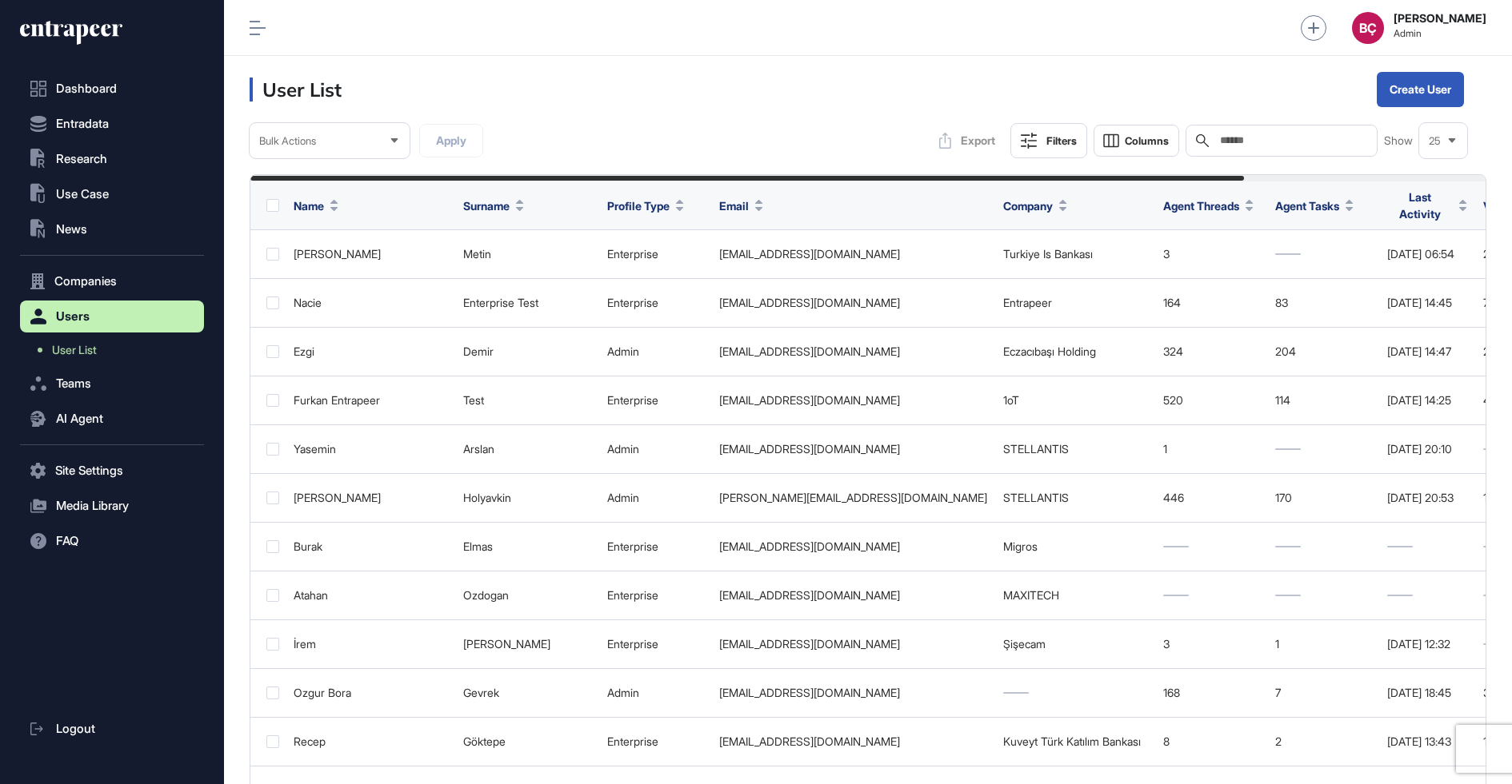
scroll to position [784, 1288]
click at [66, 37] on icon at bounding box center [71, 33] width 102 height 26
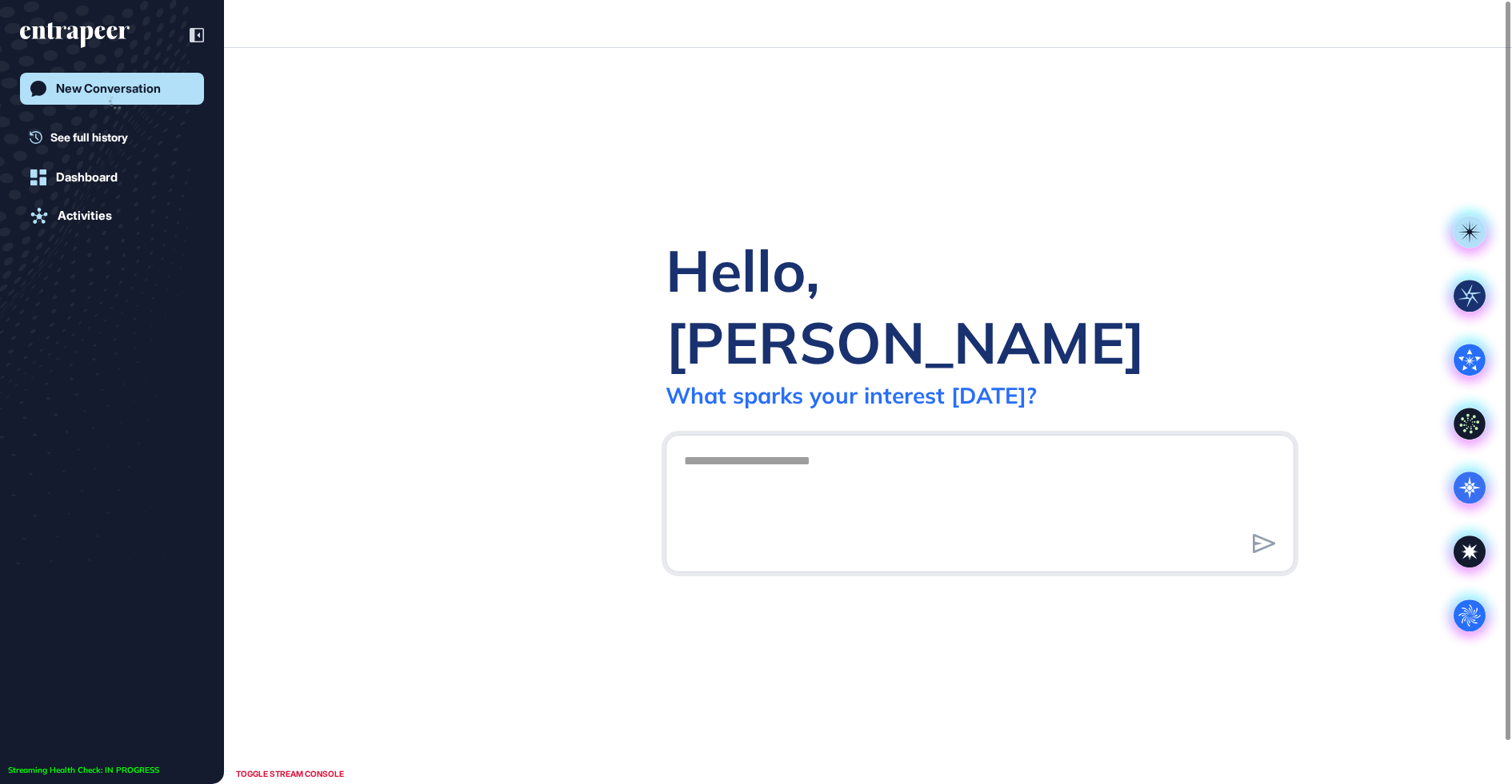
scroll to position [1, 1]
